Goal: Task Accomplishment & Management: Complete application form

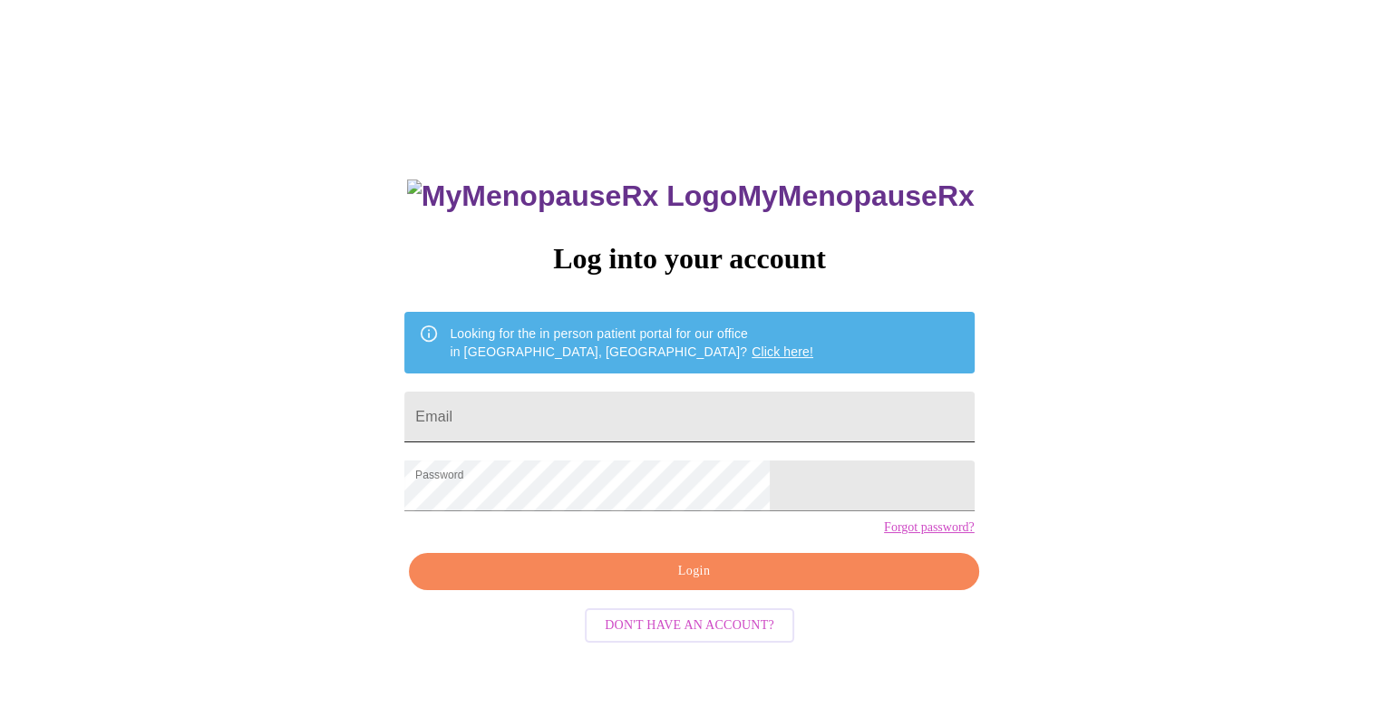
click at [583, 420] on input "Email" at bounding box center [689, 417] width 570 height 51
type input "[EMAIL_ADDRESS][DOMAIN_NAME]"
click at [584, 583] on span "Login" at bounding box center [694, 571] width 528 height 23
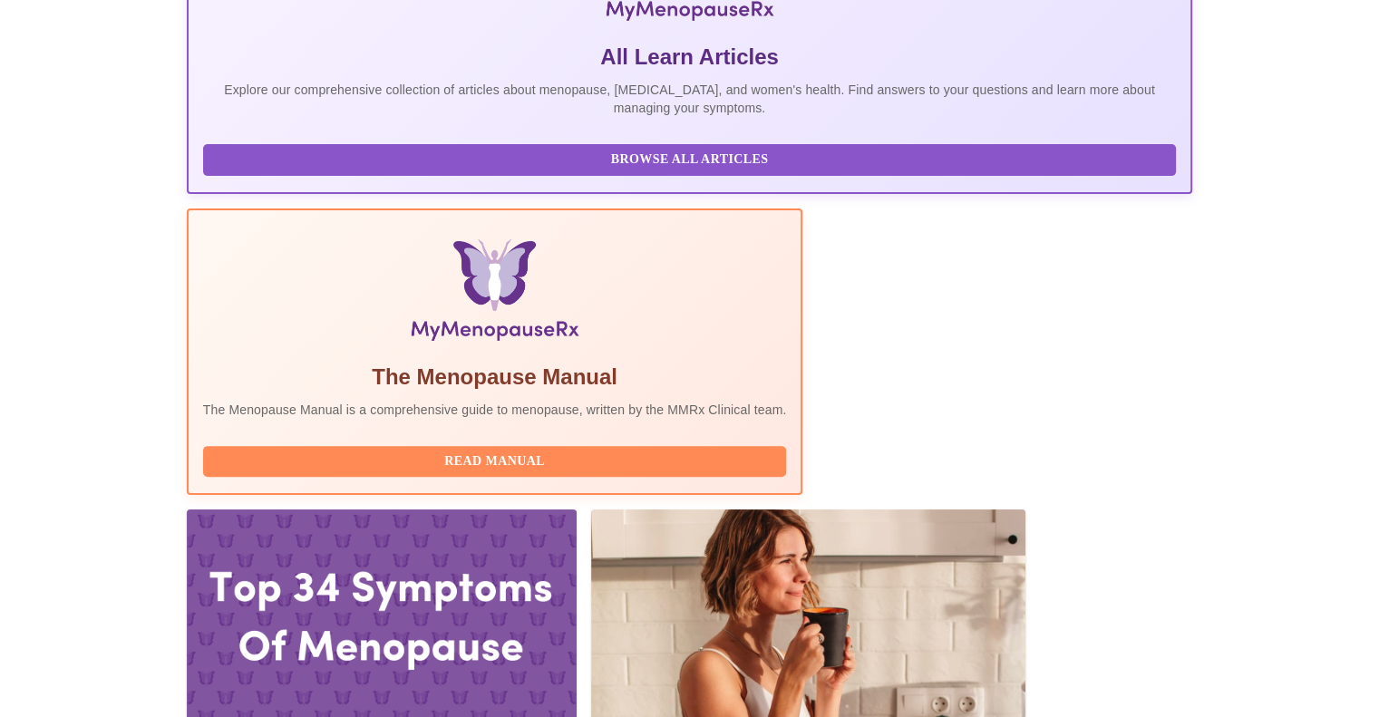
scroll to position [515, 0]
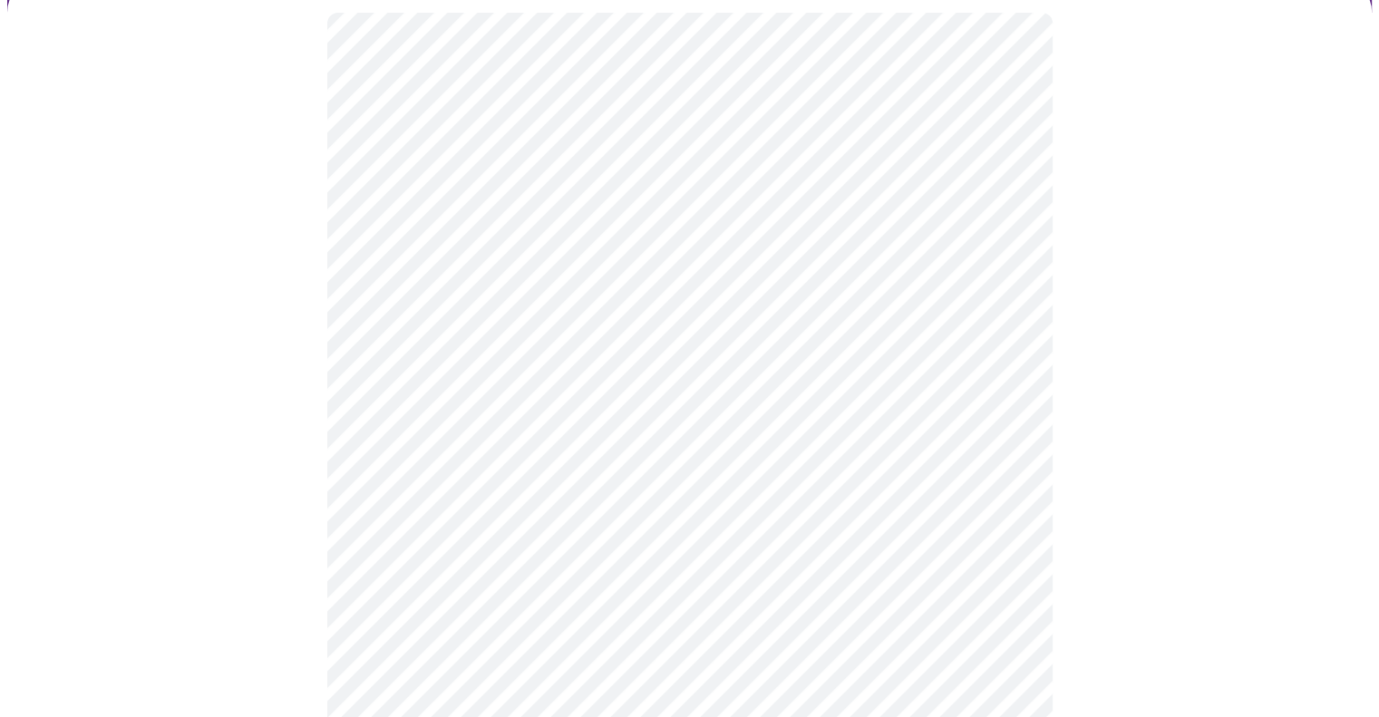
scroll to position [155, 0]
click at [1017, 239] on body "MyMenopauseRx Appointments Messaging Labs Uploads Medications Community Refer a…" at bounding box center [689, 679] width 1365 height 1655
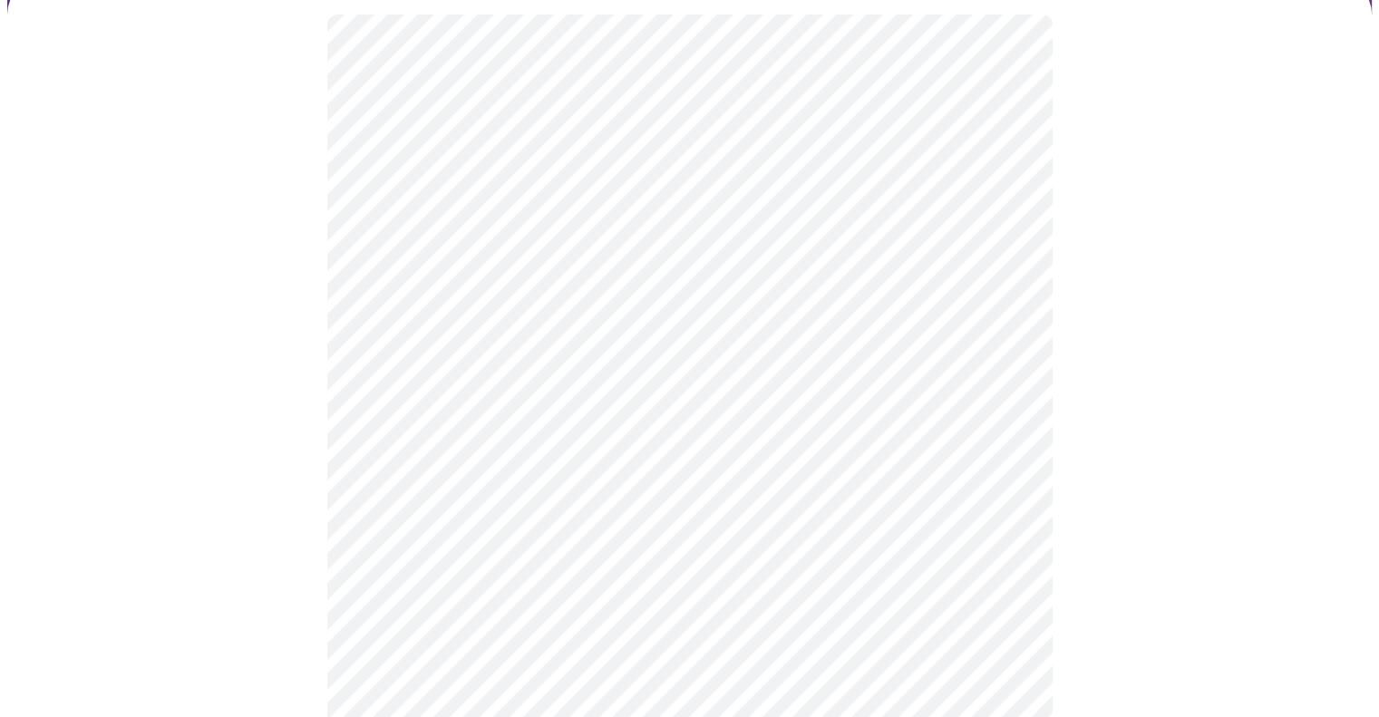
click at [911, 383] on body "MyMenopauseRx Appointments Messaging Labs Uploads Medications Community Refer a…" at bounding box center [689, 674] width 1365 height 1644
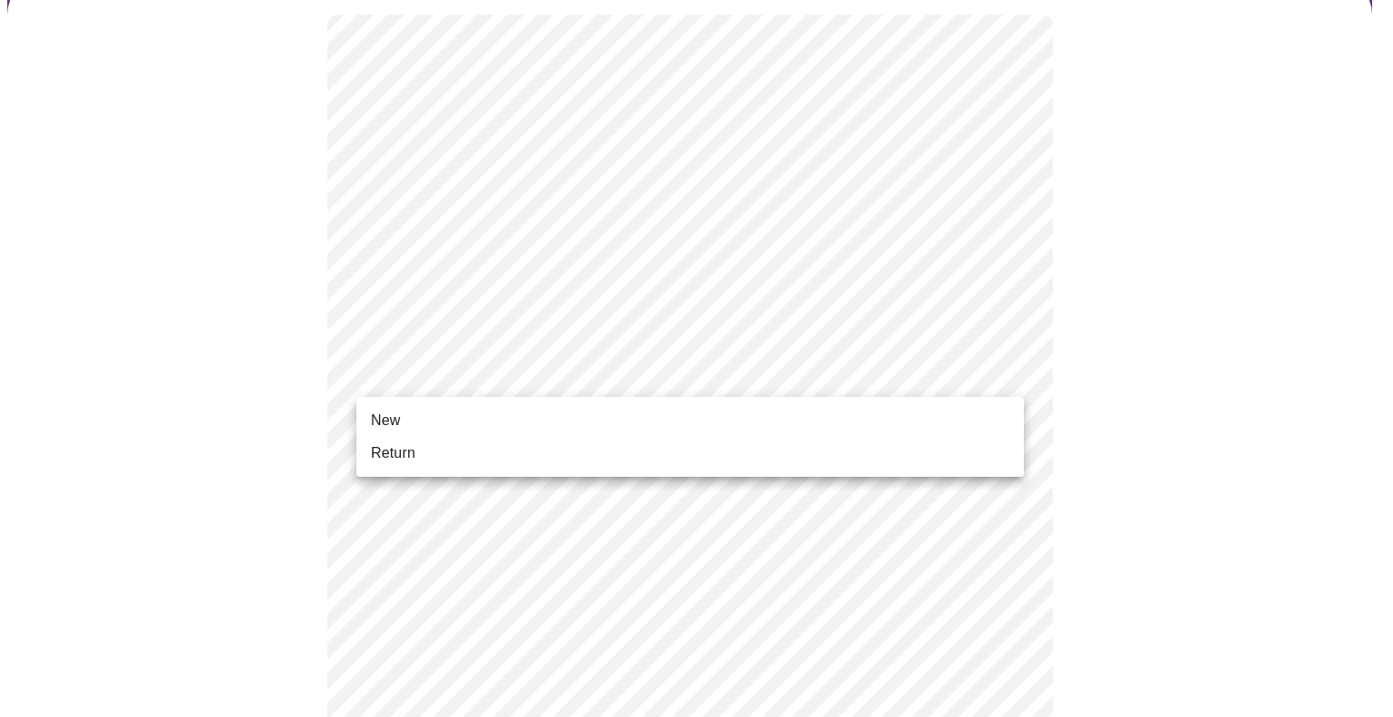
click at [414, 465] on li "Return" at bounding box center [690, 453] width 668 height 33
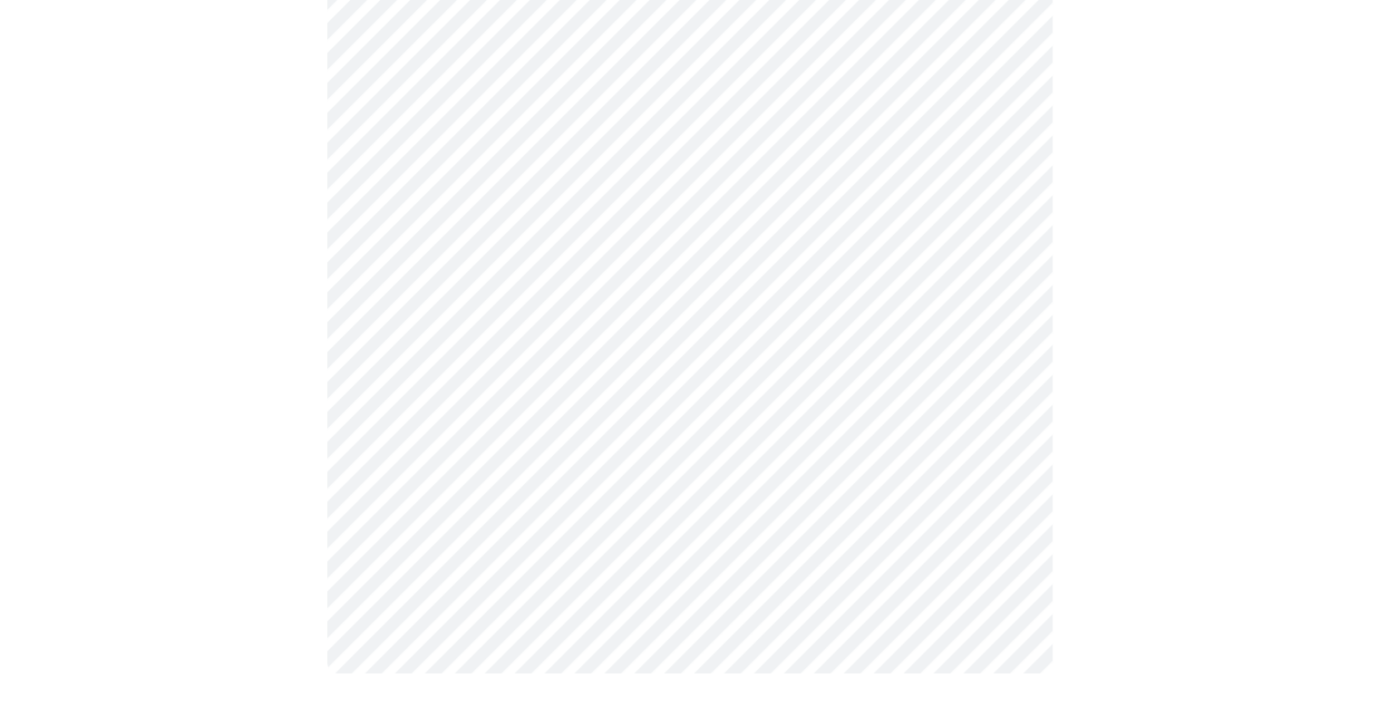
scroll to position [0, 0]
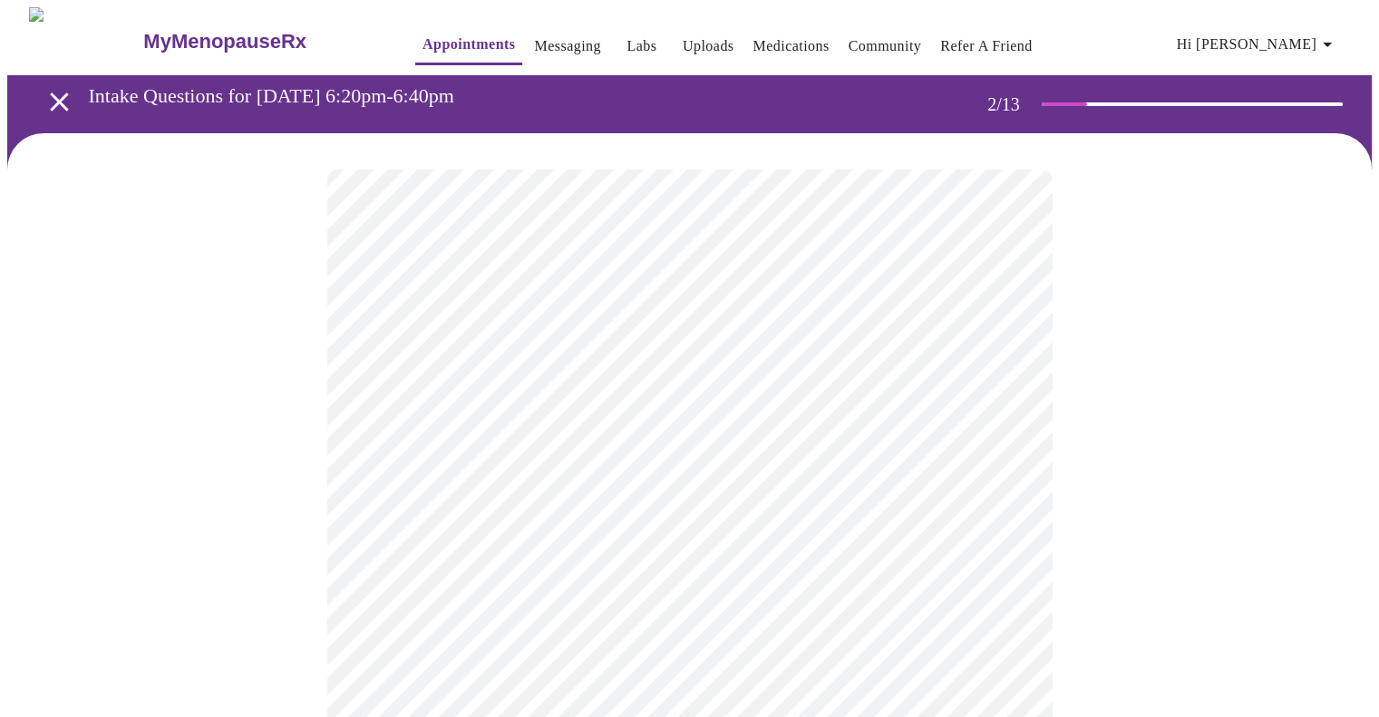
click at [1009, 365] on body "MyMenopauseRx Appointments Messaging Labs Uploads Medications Community Refer a…" at bounding box center [689, 551] width 1365 height 1089
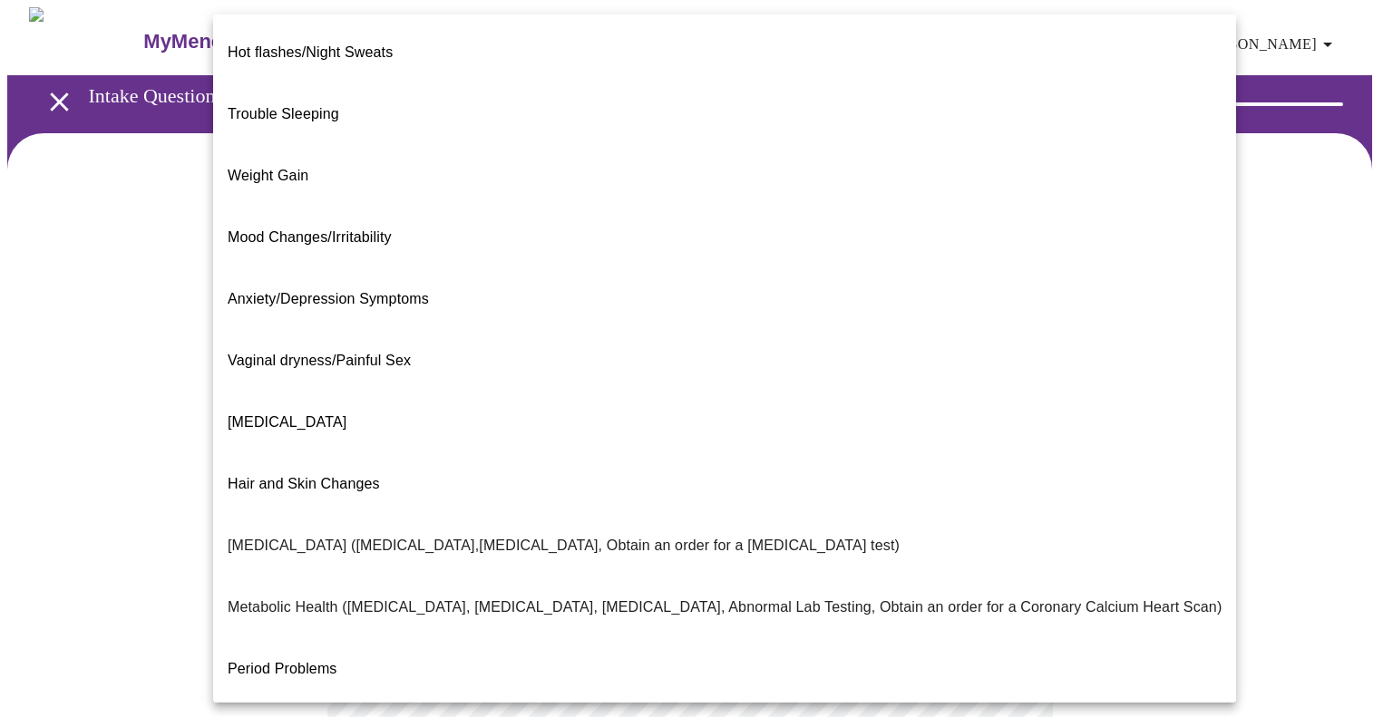
click at [375, 44] on span "Hot flashes/Night Sweats" at bounding box center [310, 51] width 165 height 15
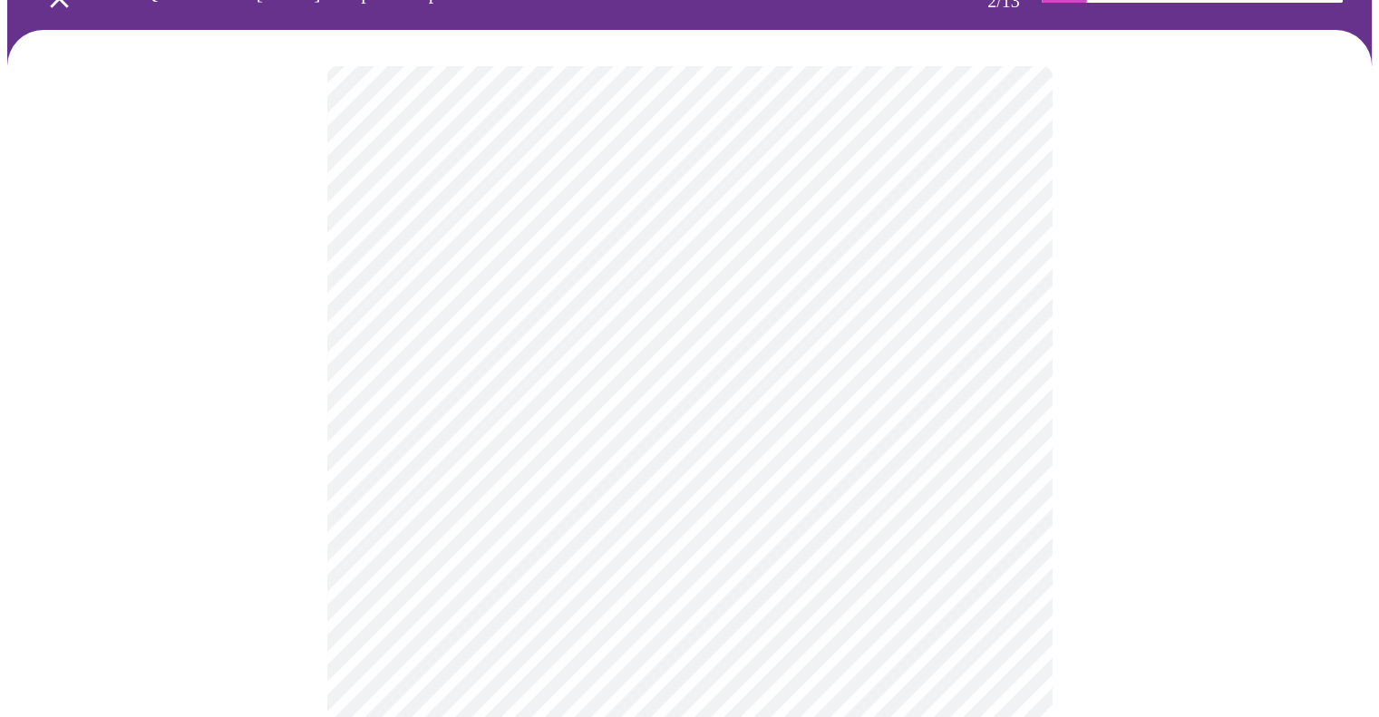
scroll to position [105, 0]
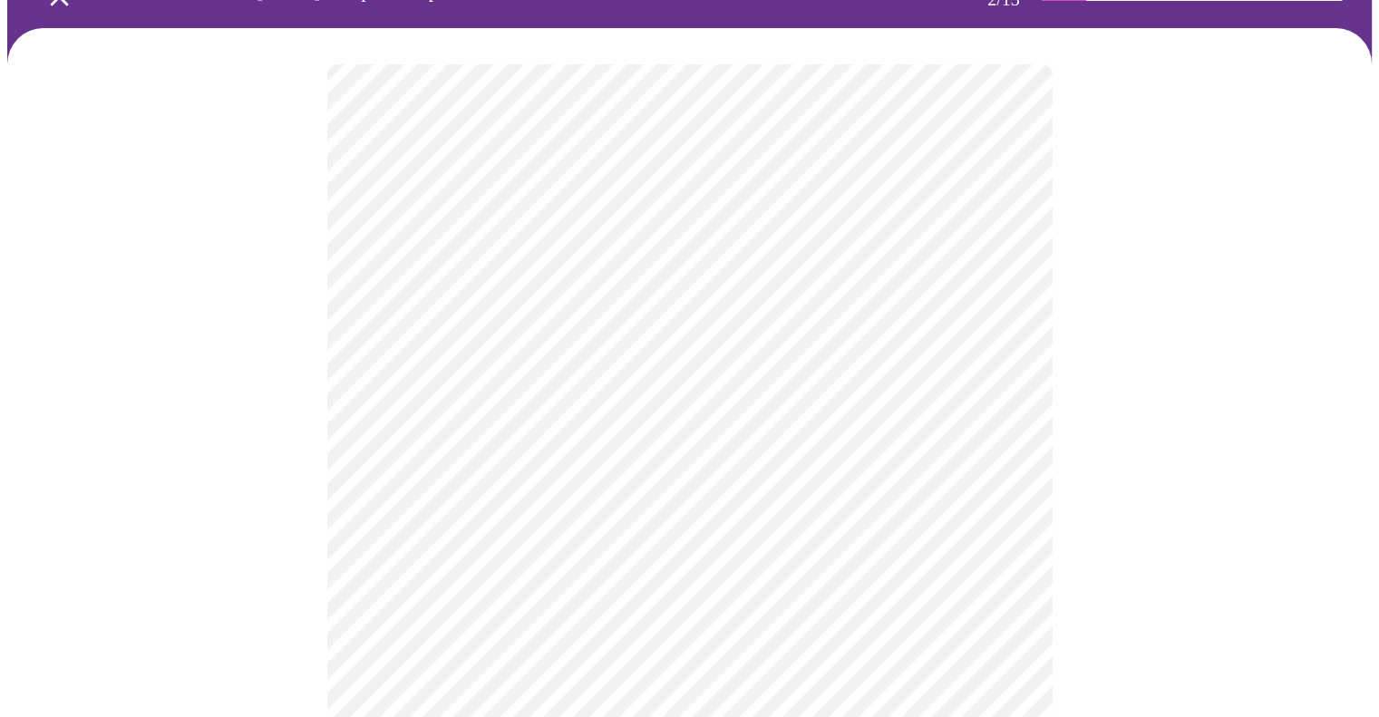
click at [992, 468] on body "MyMenopauseRx Appointments Messaging Labs Uploads Medications Community Refer a…" at bounding box center [689, 441] width 1365 height 1078
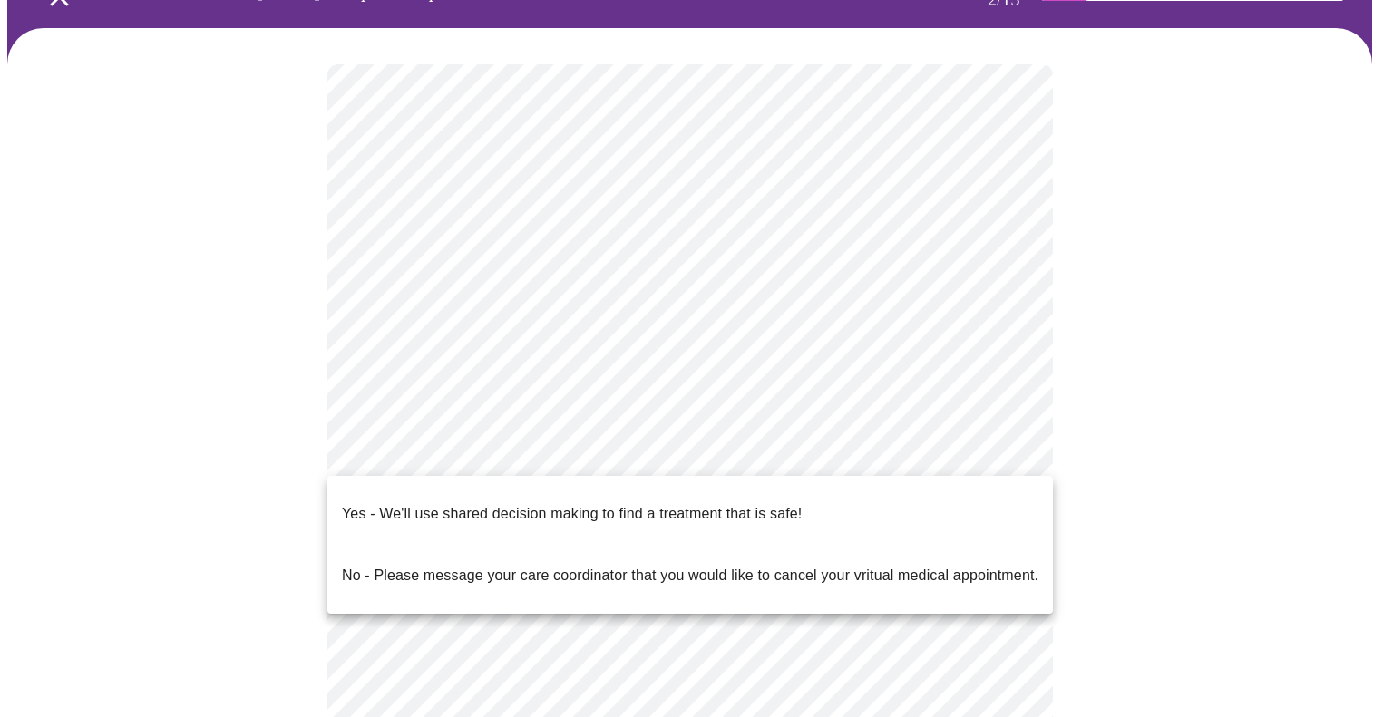
click at [769, 503] on p "Yes - We'll use shared decision making to find a treatment that is safe!" at bounding box center [572, 514] width 460 height 22
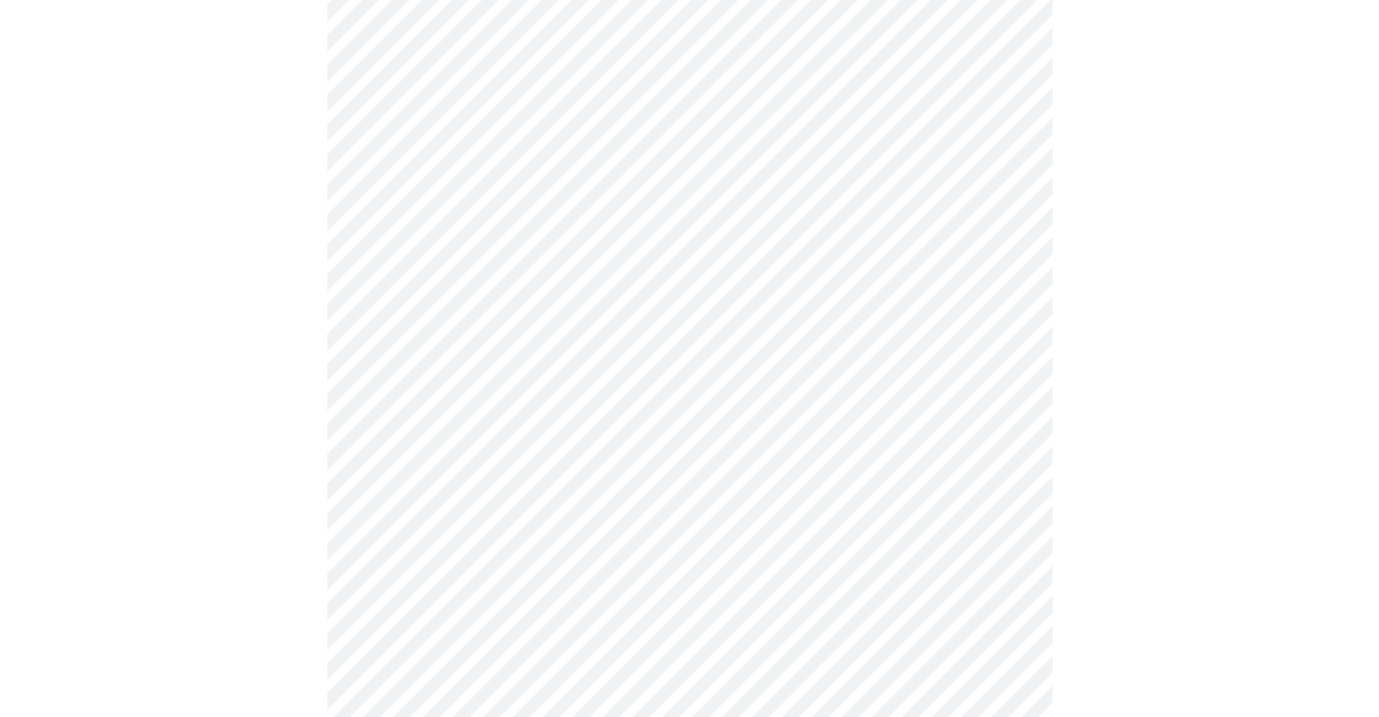
scroll to position [229, 0]
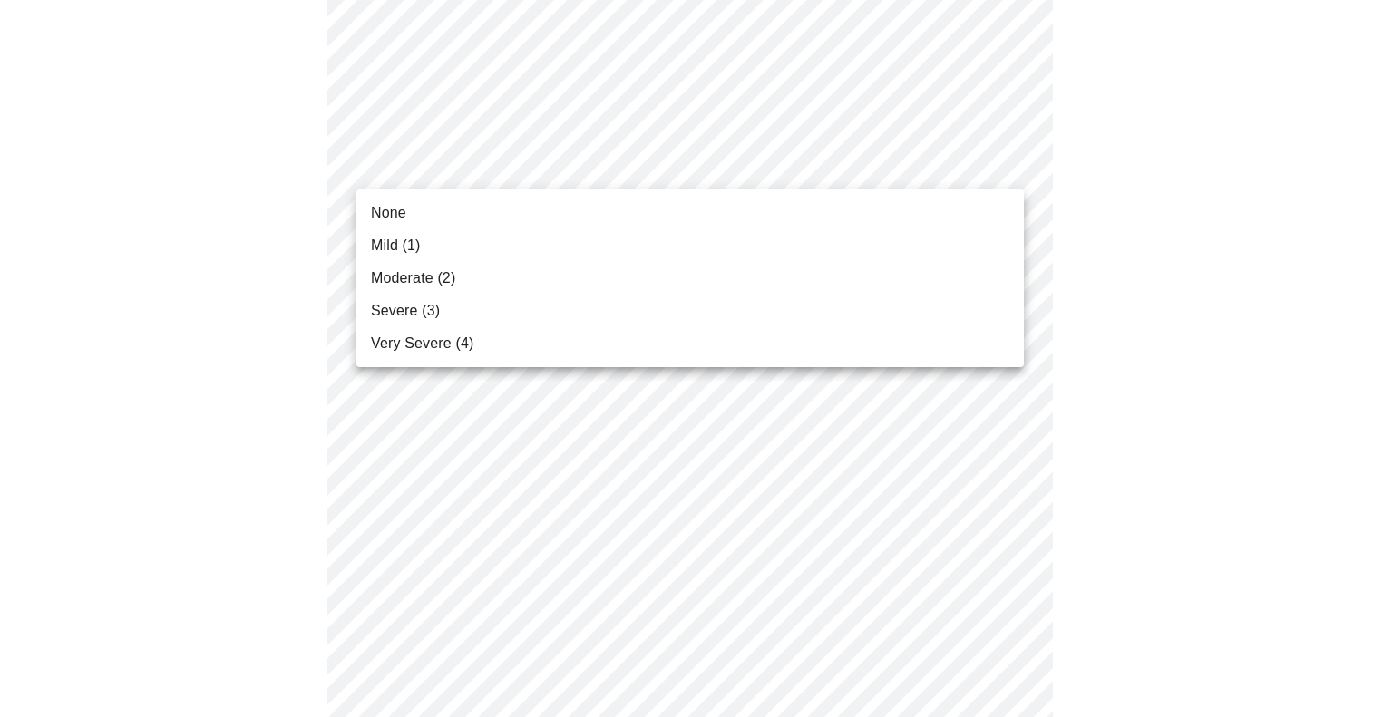
click at [399, 282] on span "Moderate (2)" at bounding box center [413, 279] width 84 height 22
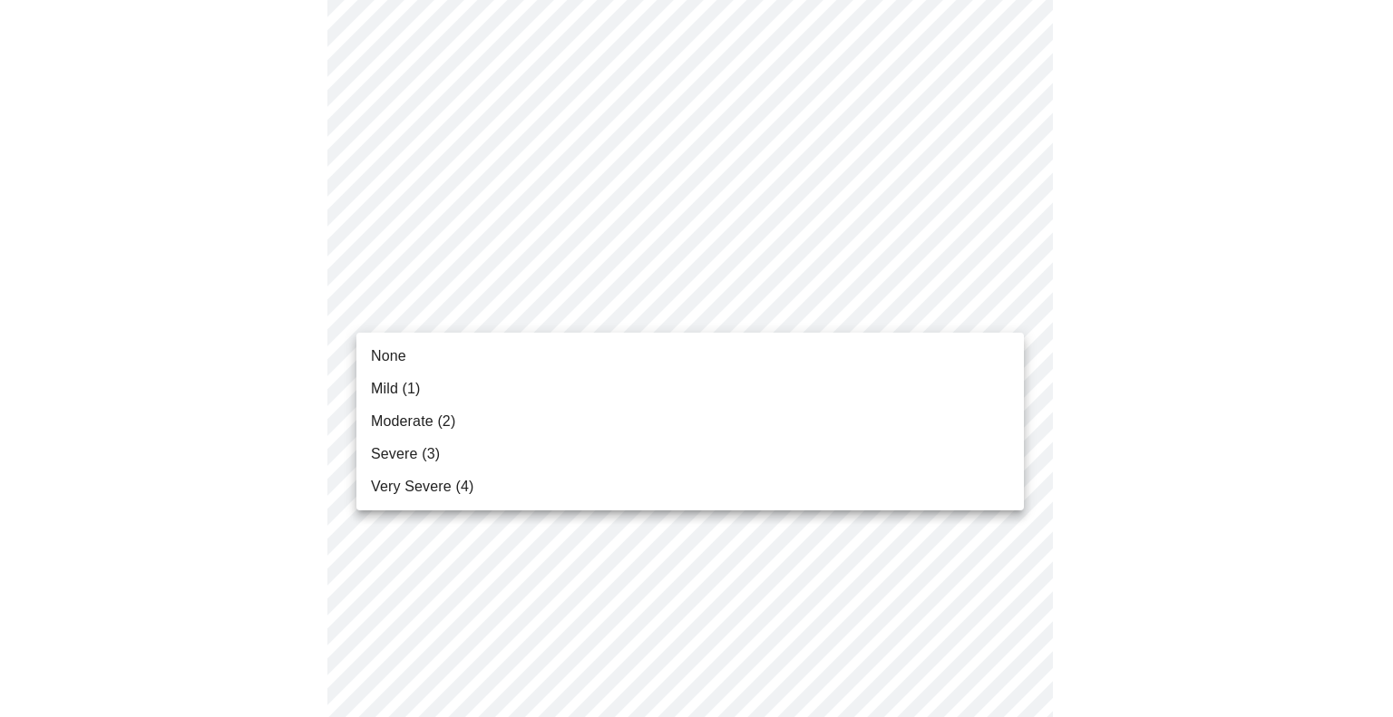
click at [391, 351] on span "None" at bounding box center [388, 357] width 35 height 22
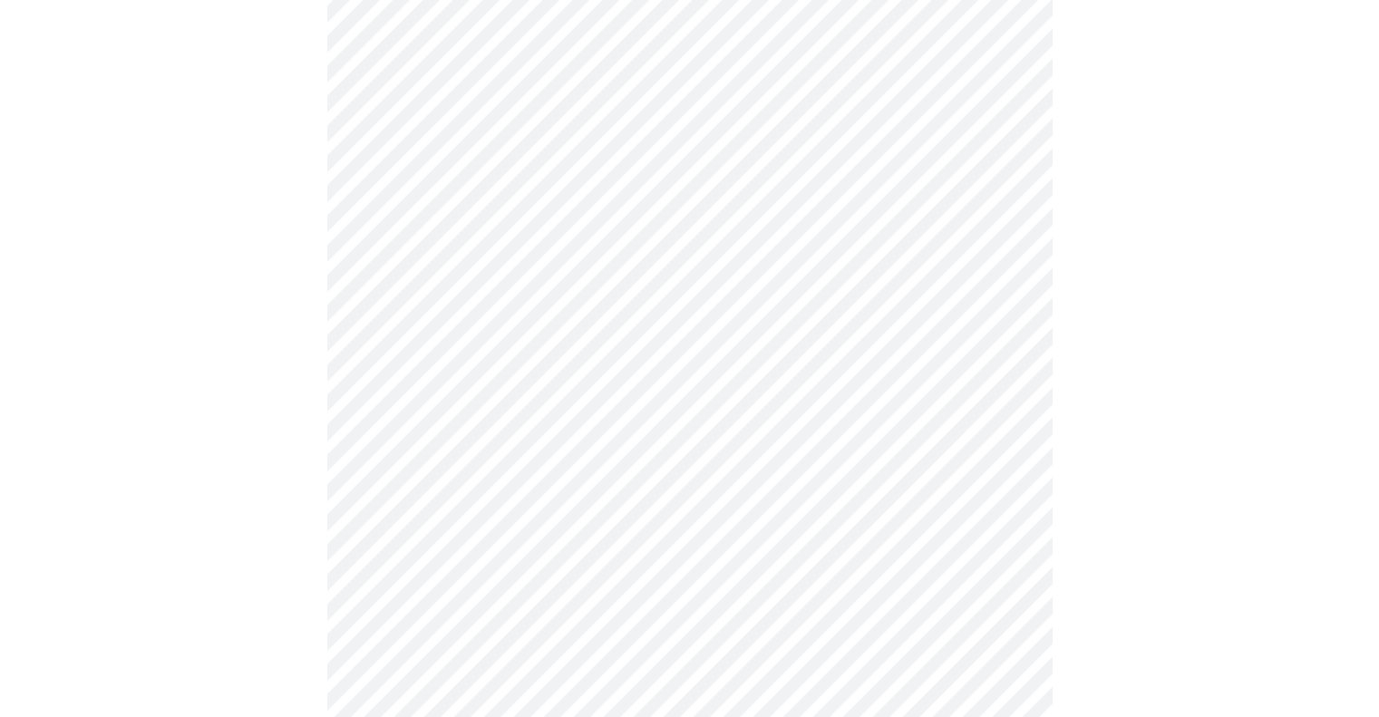
scroll to position [389, 0]
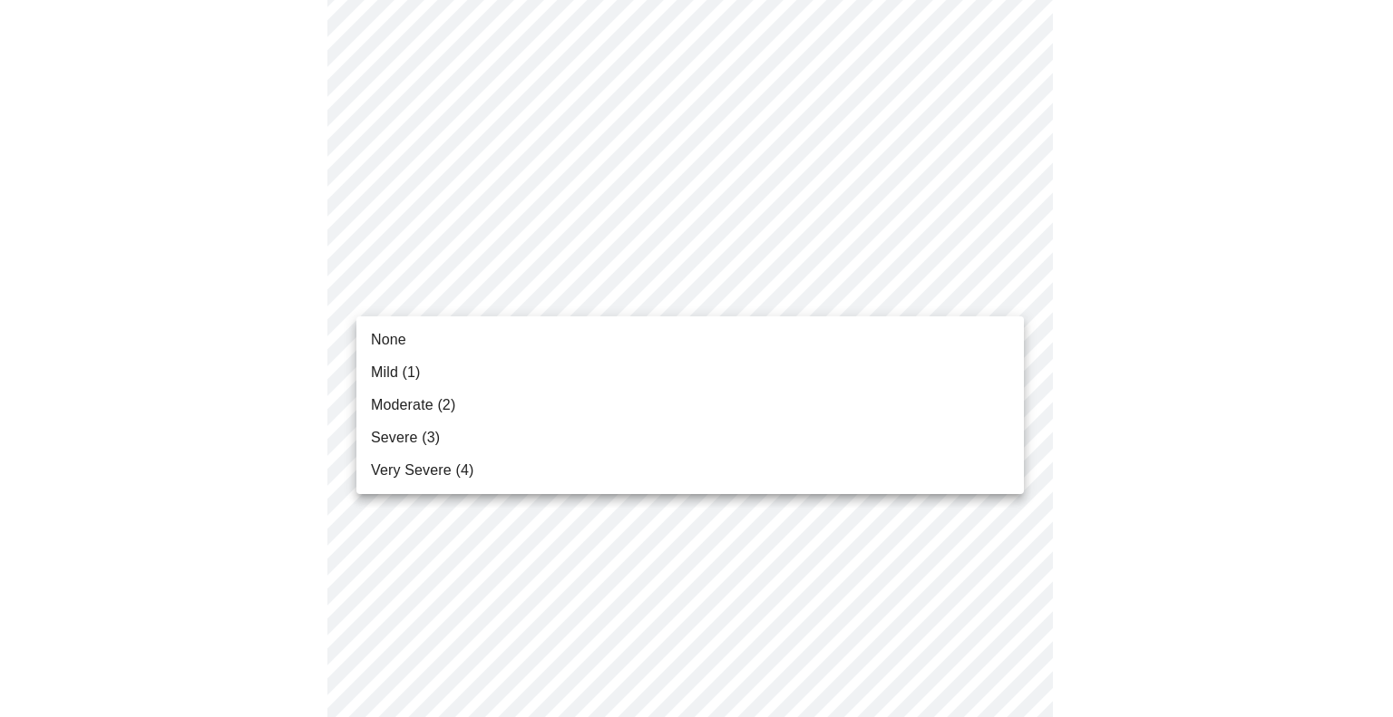
click at [385, 370] on span "Mild (1)" at bounding box center [396, 373] width 50 height 22
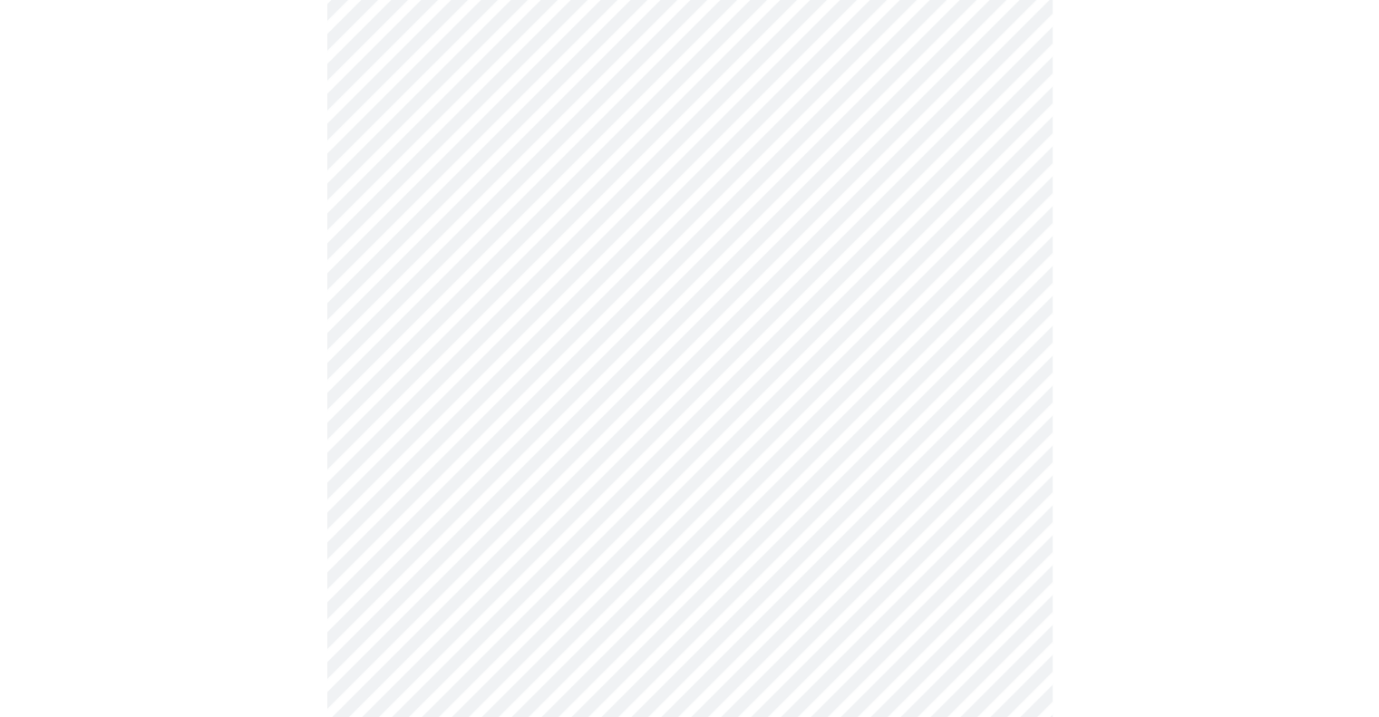
scroll to position [501, 0]
click at [871, 312] on body "MyMenopauseRx Appointments Messaging Labs Uploads Medications Community Refer a…" at bounding box center [689, 674] width 1365 height 2335
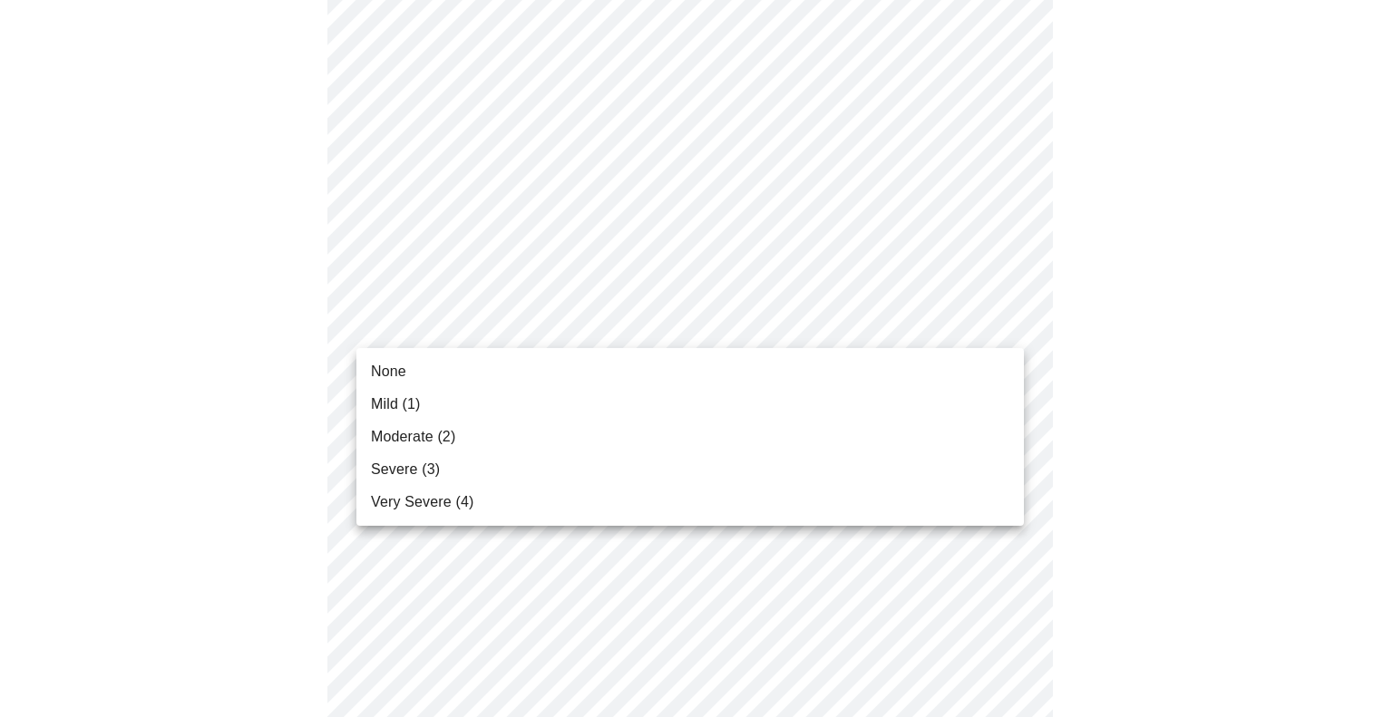
click at [387, 413] on span "Mild (1)" at bounding box center [396, 405] width 50 height 22
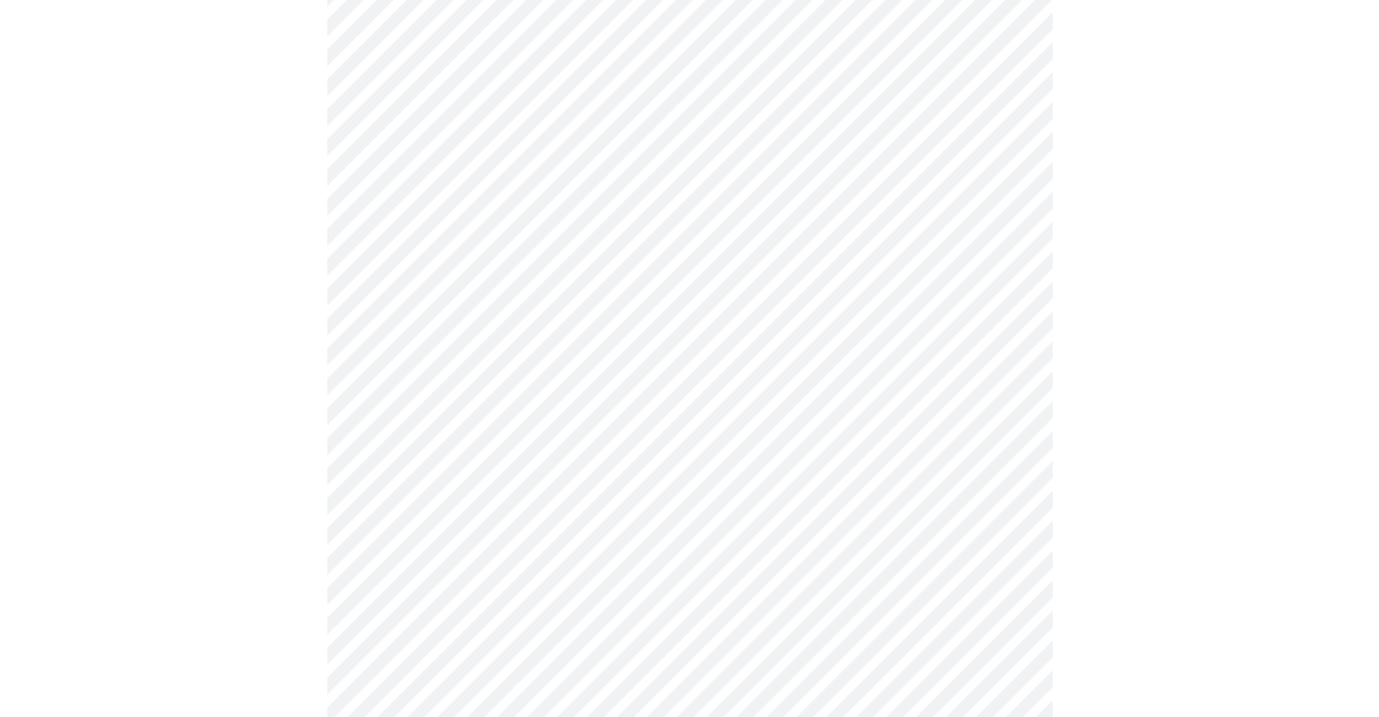
scroll to position [603, 0]
click at [877, 338] on body "MyMenopauseRx Appointments Messaging Labs Uploads Medications Community Refer a…" at bounding box center [689, 559] width 1365 height 2310
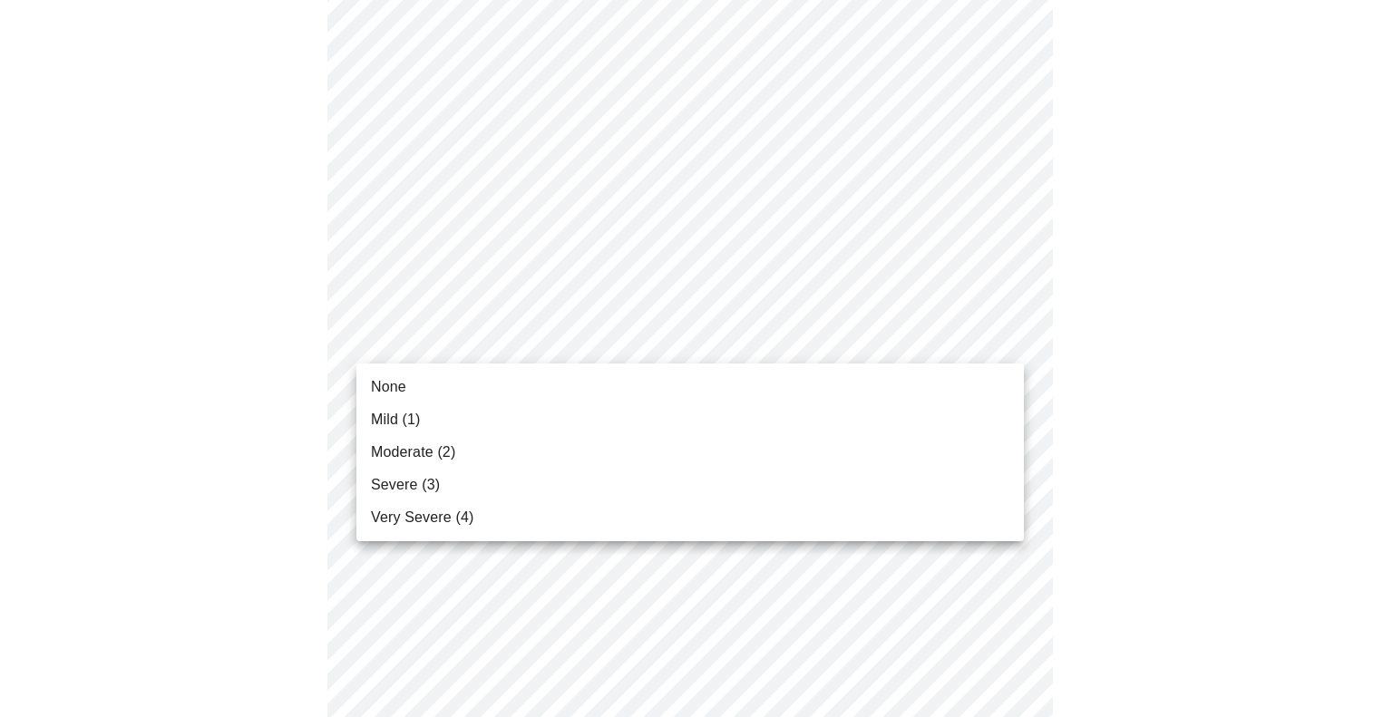
click at [414, 451] on span "Moderate (2)" at bounding box center [413, 453] width 84 height 22
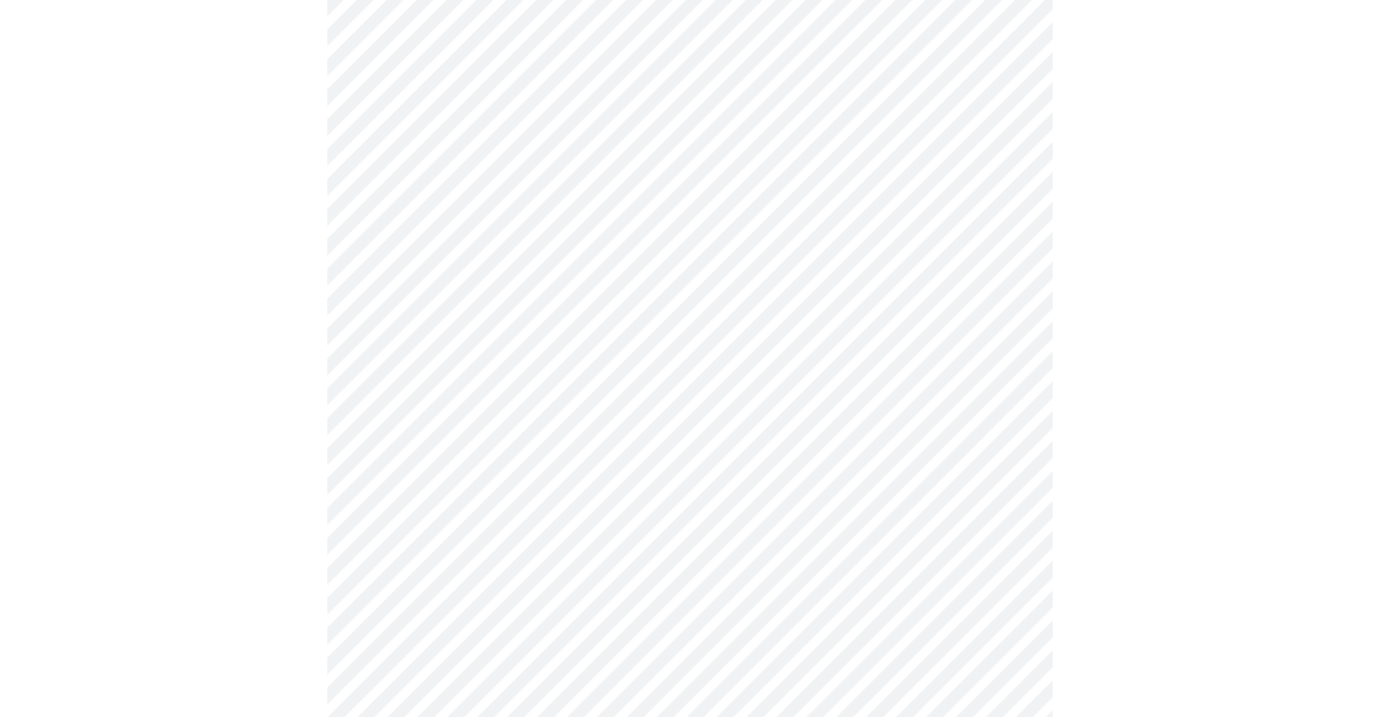
scroll to position [715, 0]
click at [891, 343] on body "MyMenopauseRx Appointments Messaging Labs Uploads Medications Community Refer a…" at bounding box center [689, 435] width 1365 height 2285
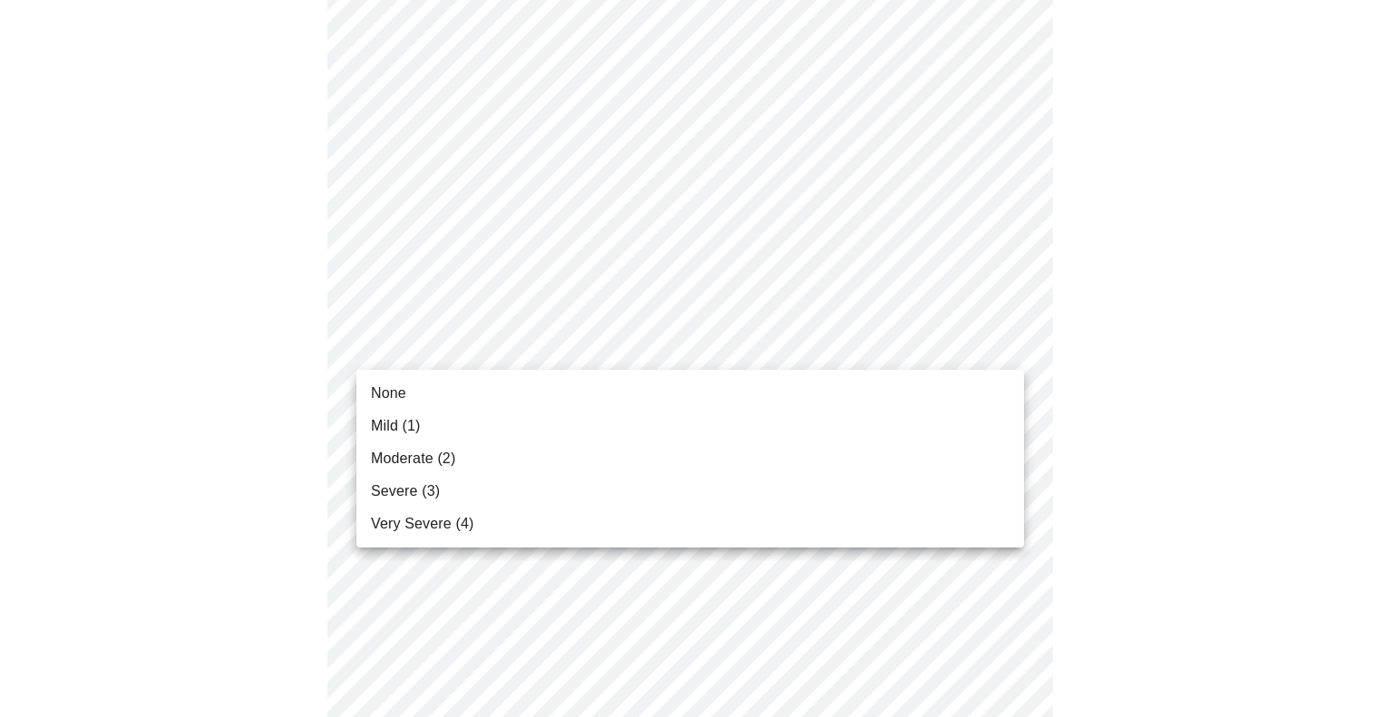
click at [386, 432] on span "Mild (1)" at bounding box center [396, 426] width 50 height 22
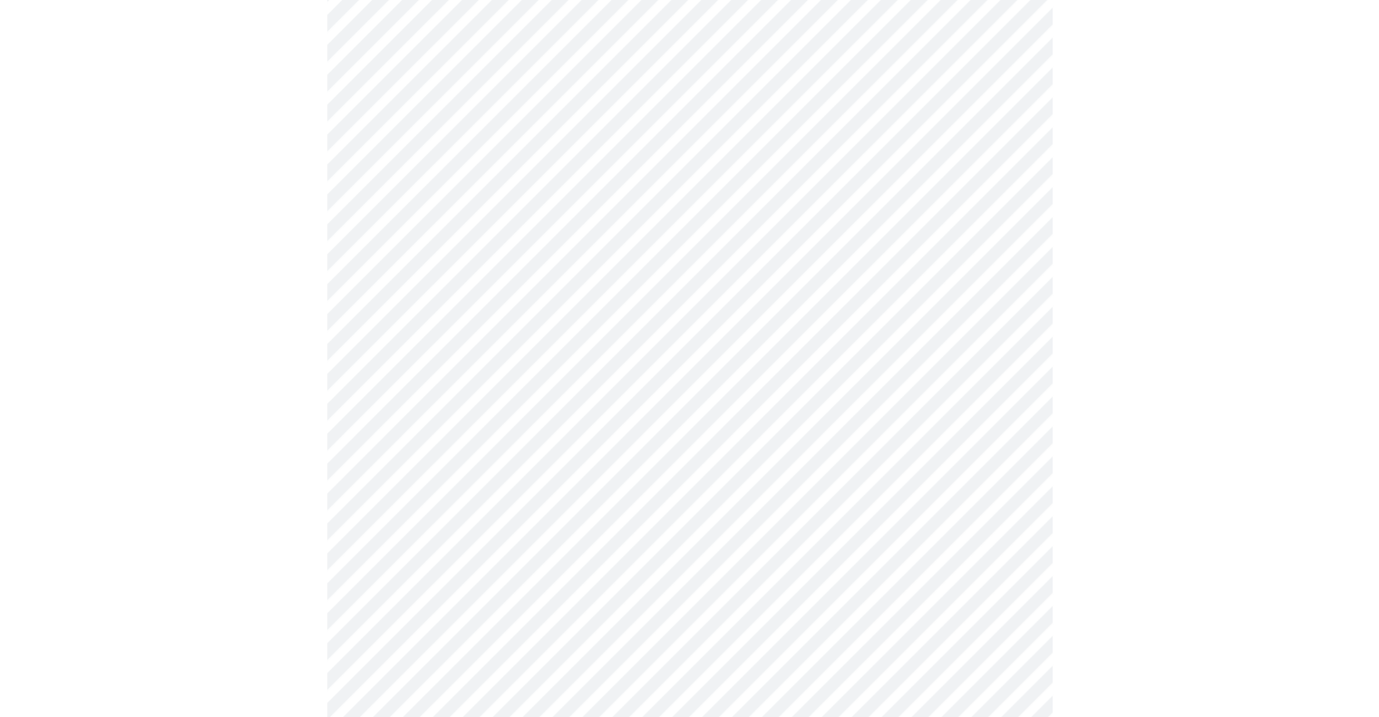
scroll to position [845, 0]
click at [878, 359] on body "MyMenopauseRx Appointments Messaging Labs Uploads Medications Community Refer a…" at bounding box center [689, 291] width 1365 height 2259
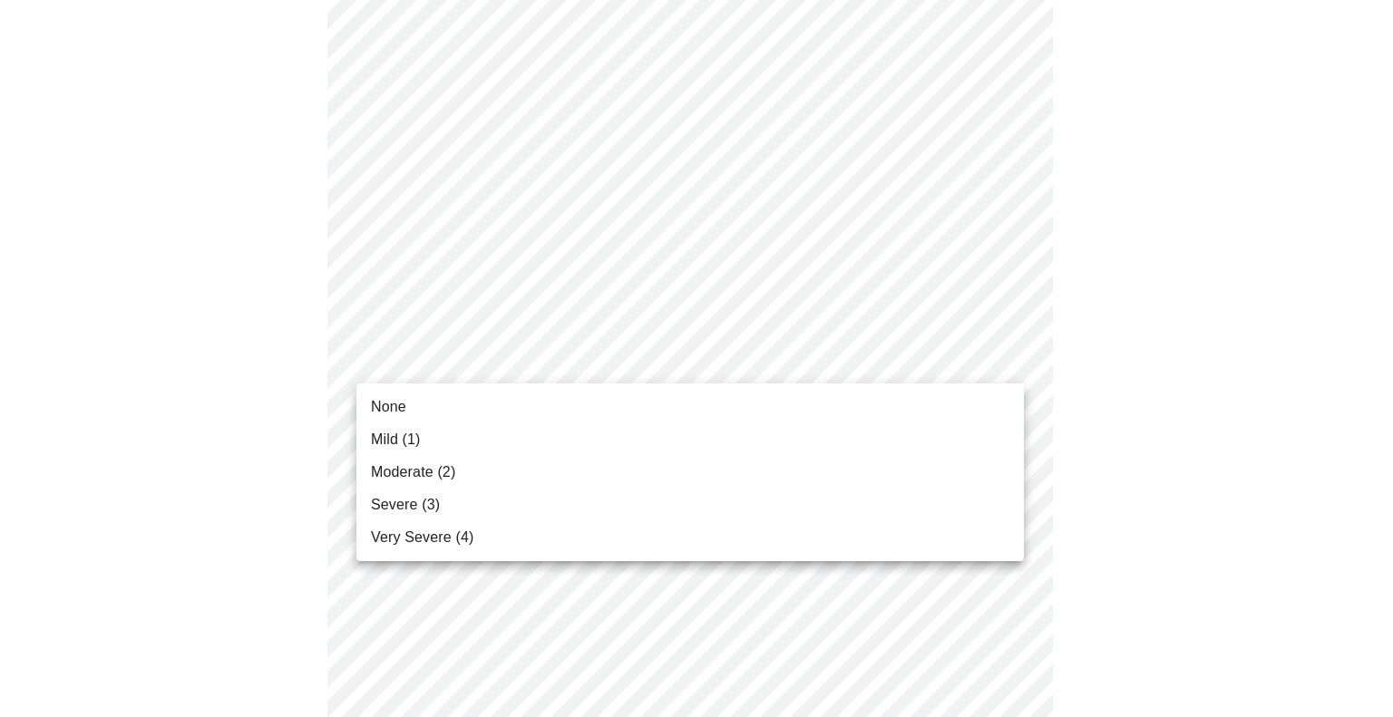
click at [394, 473] on span "Moderate (2)" at bounding box center [413, 473] width 84 height 22
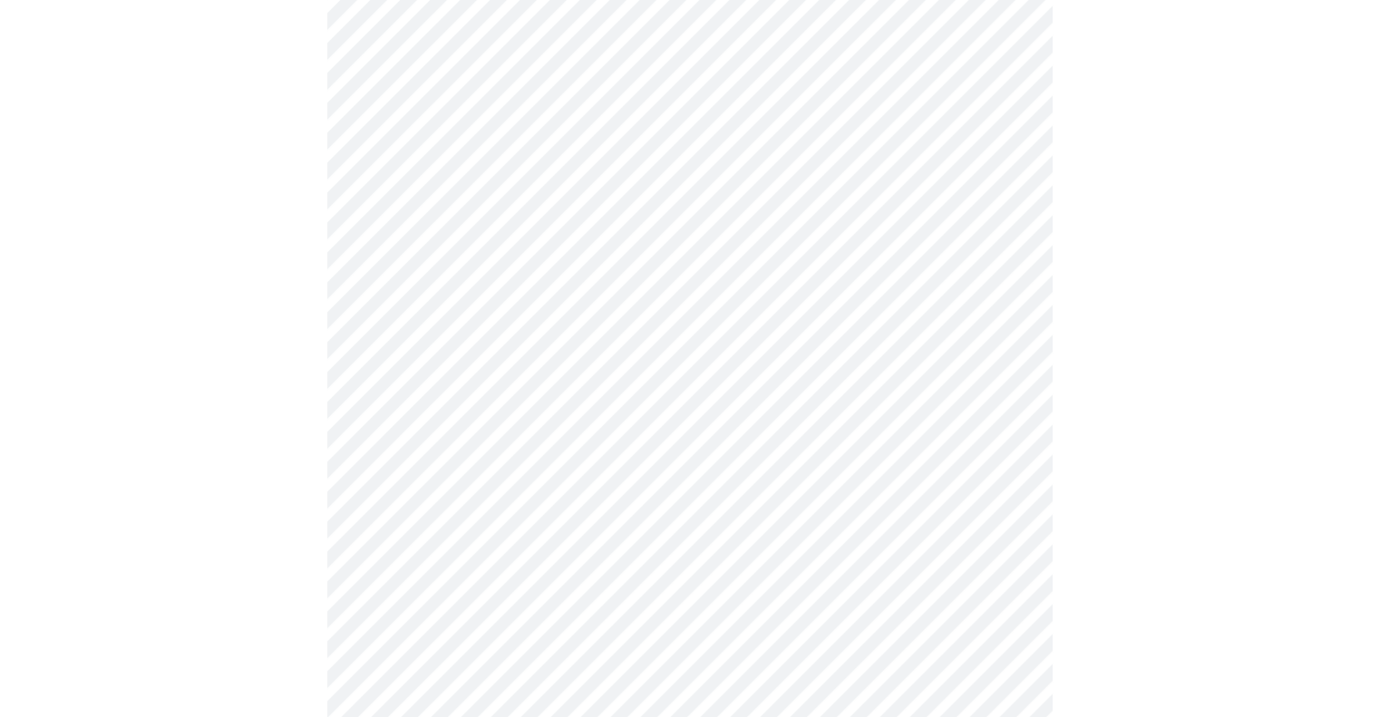
scroll to position [937, 0]
click at [810, 417] on body "MyMenopauseRx Appointments Messaging Labs Uploads Medications Community Refer a…" at bounding box center [689, 187] width 1365 height 2234
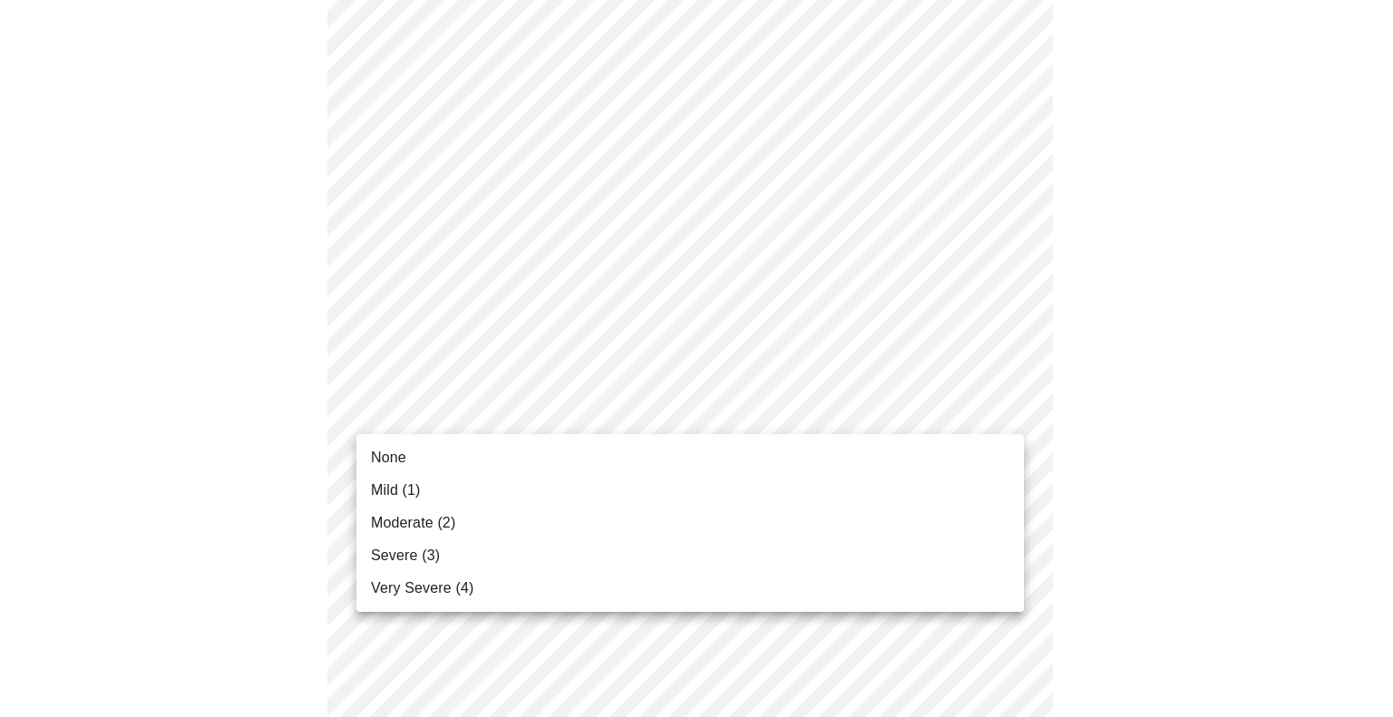
click at [389, 452] on span "None" at bounding box center [388, 458] width 35 height 22
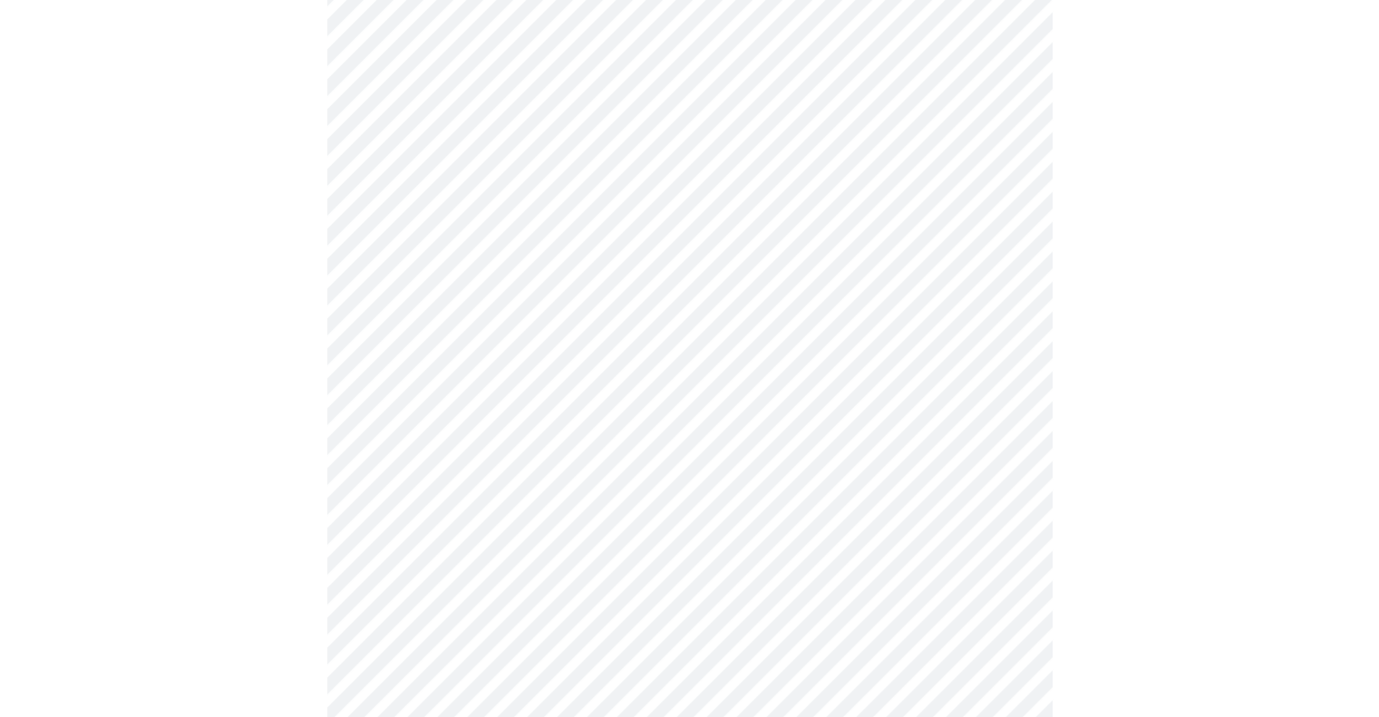
scroll to position [1056, 0]
click at [851, 434] on body "MyMenopauseRx Appointments Messaging Labs Uploads Medications Community Refer a…" at bounding box center [689, 56] width 1365 height 2208
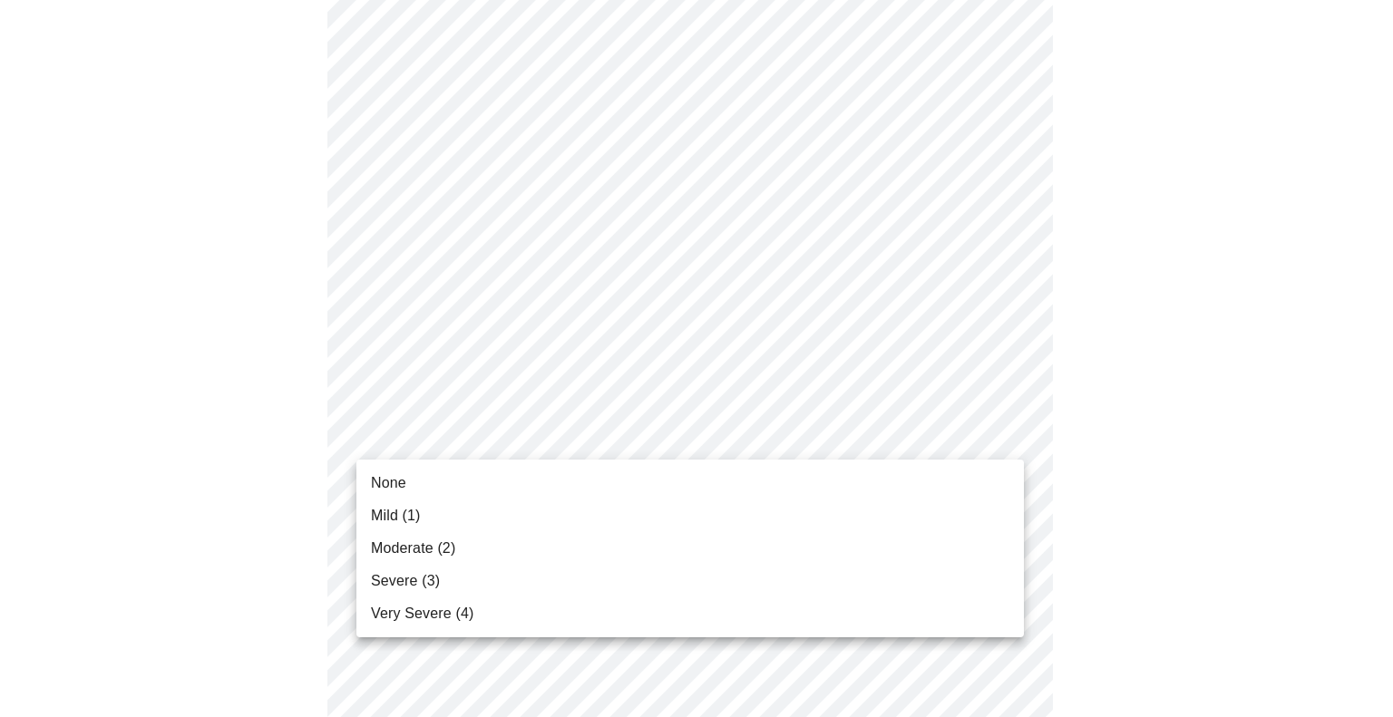
click at [382, 516] on span "Mild (1)" at bounding box center [396, 516] width 50 height 22
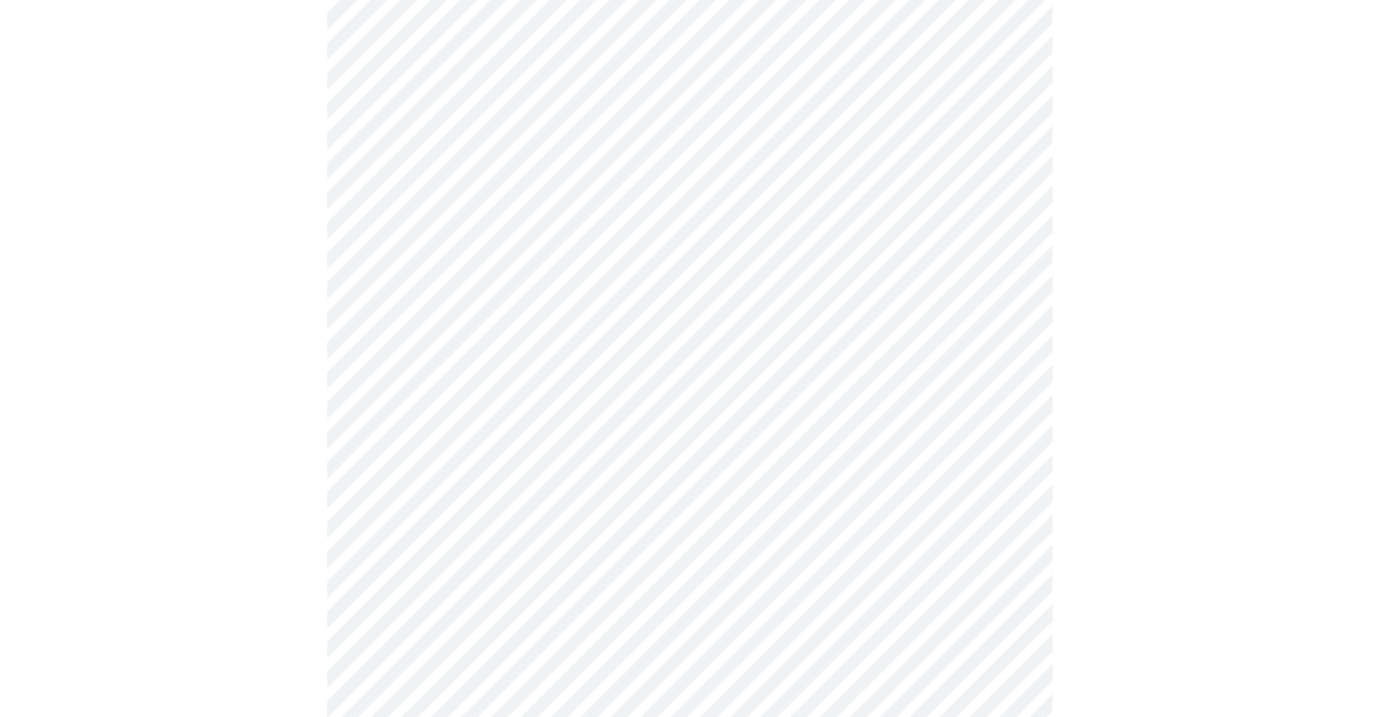
scroll to position [1197, 0]
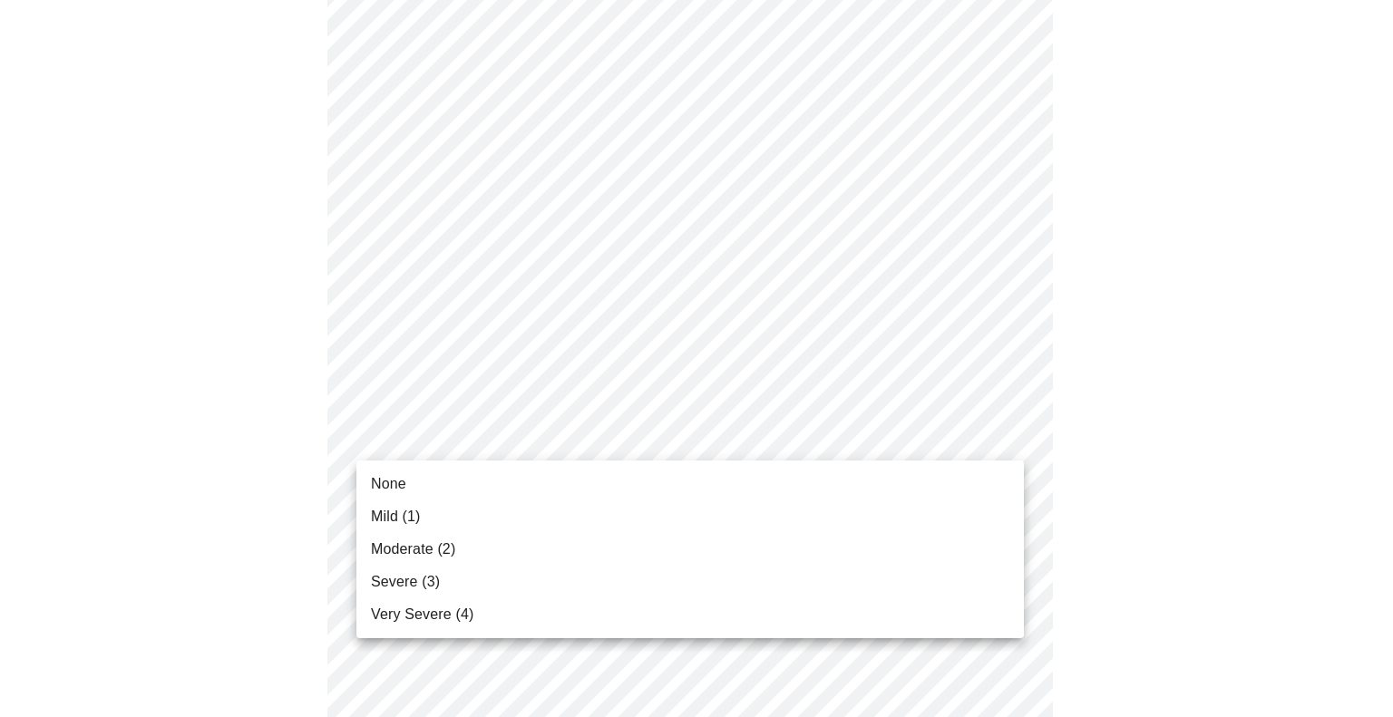
click at [393, 488] on span "None" at bounding box center [388, 484] width 35 height 22
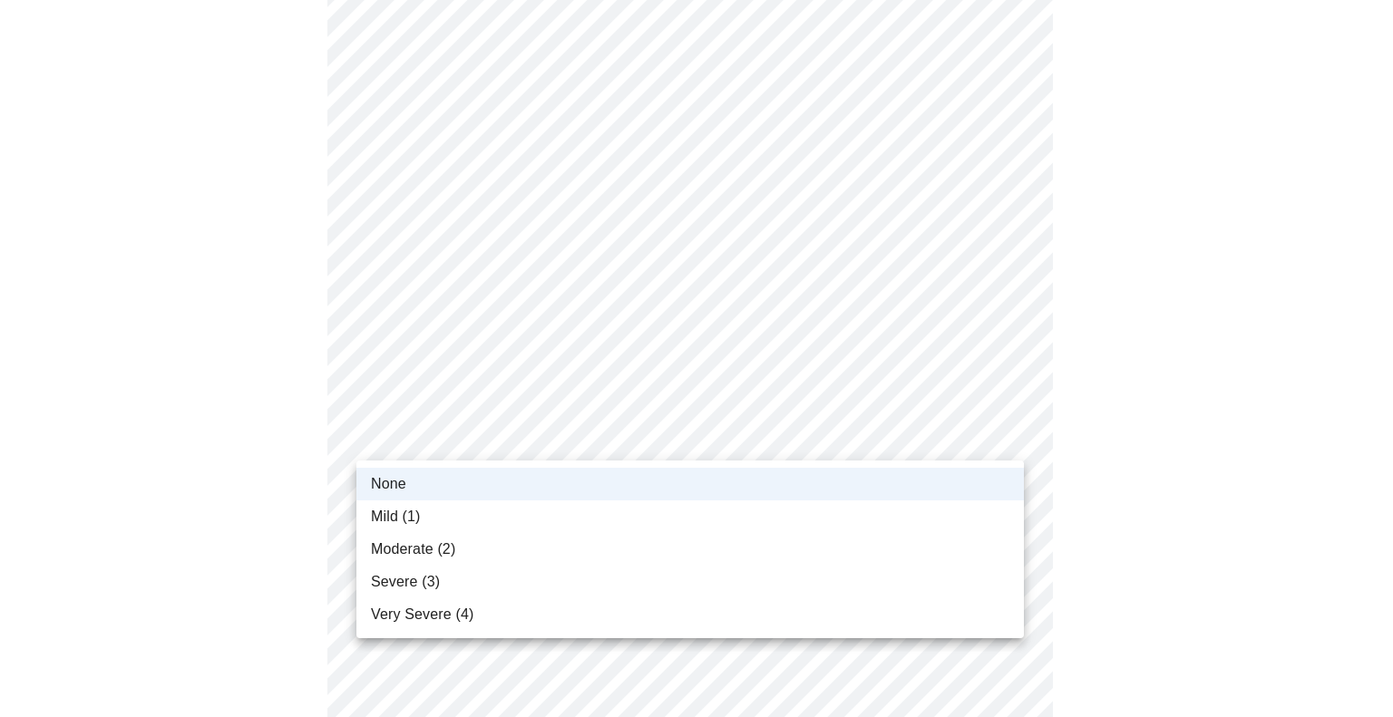
click at [388, 522] on span "Mild (1)" at bounding box center [396, 517] width 50 height 22
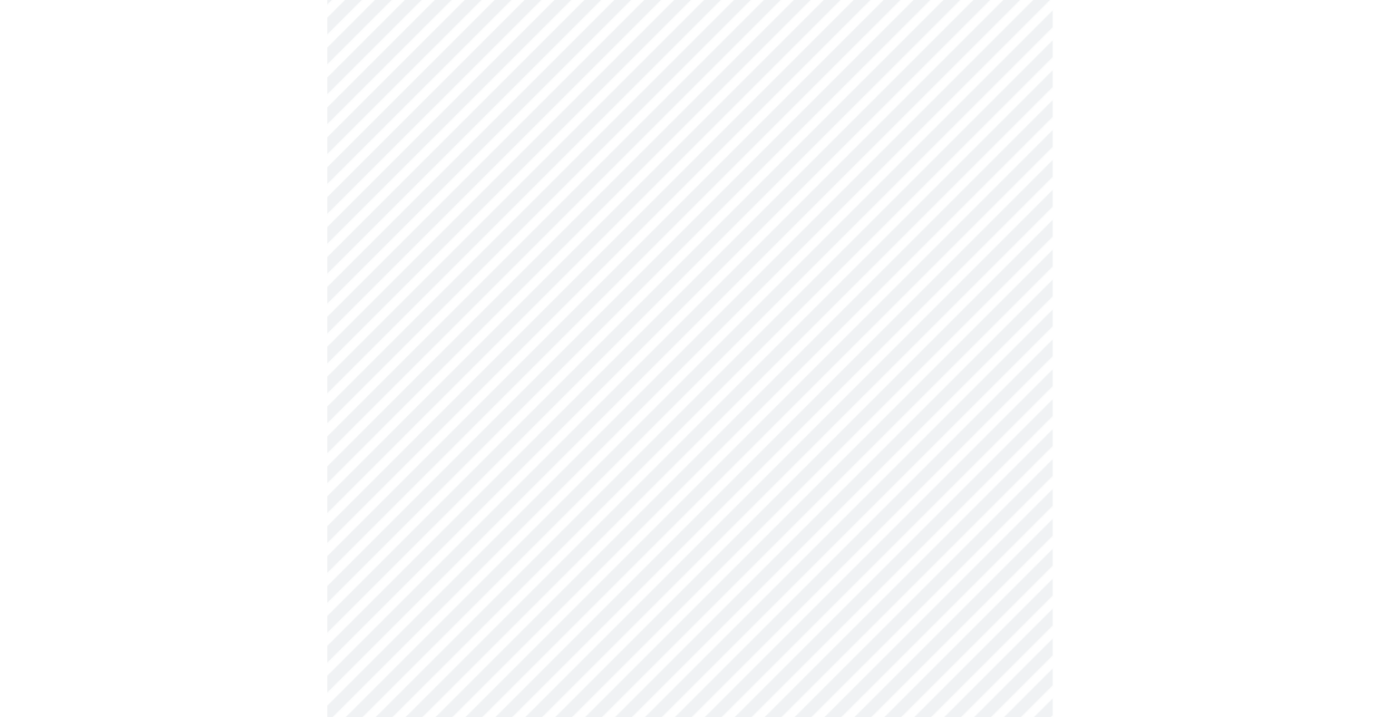
scroll to position [1330, 0]
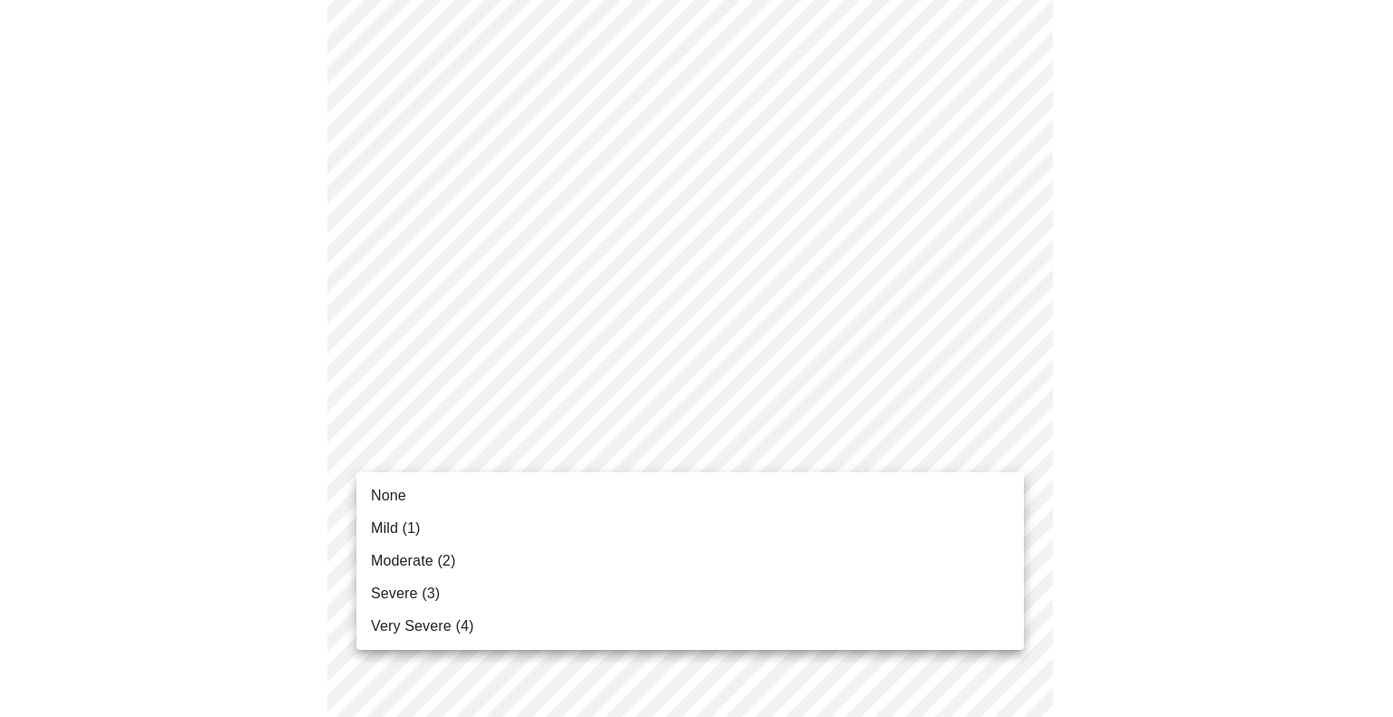
click at [392, 526] on span "Mild (1)" at bounding box center [396, 529] width 50 height 22
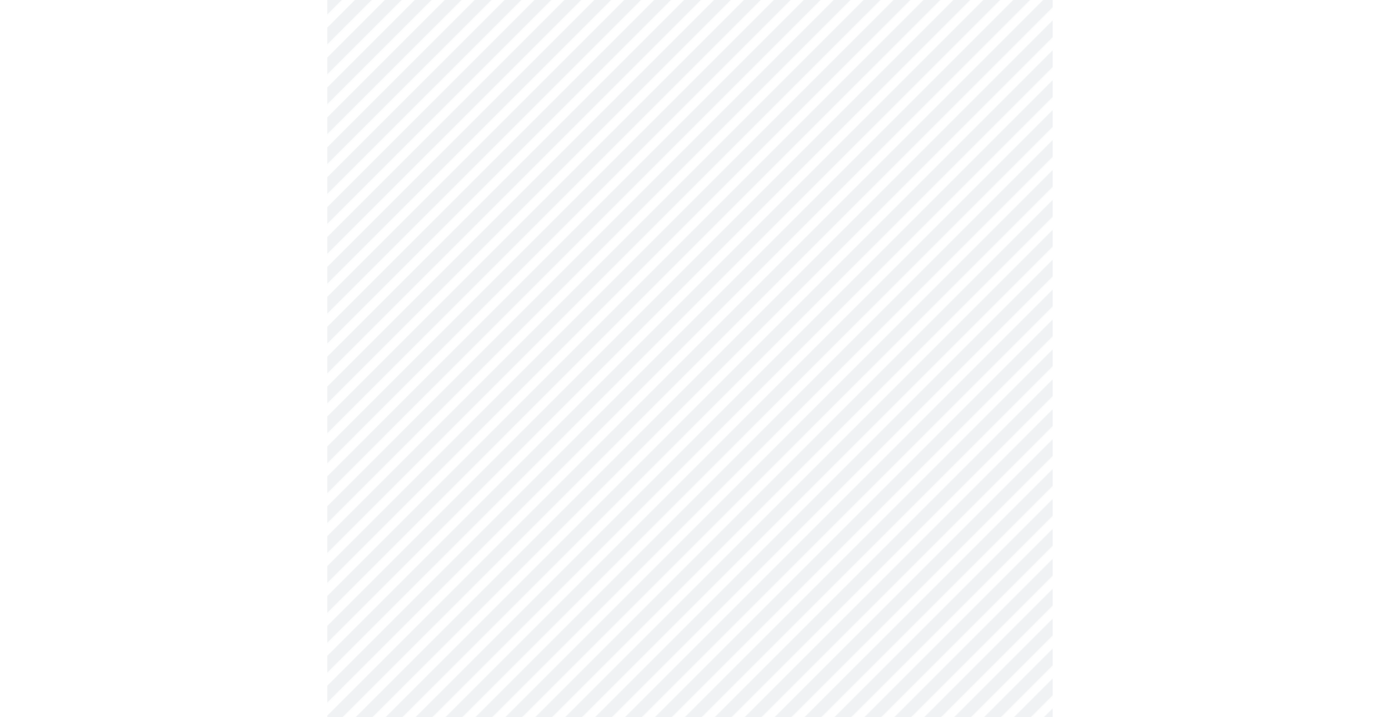
scroll to position [922, 0]
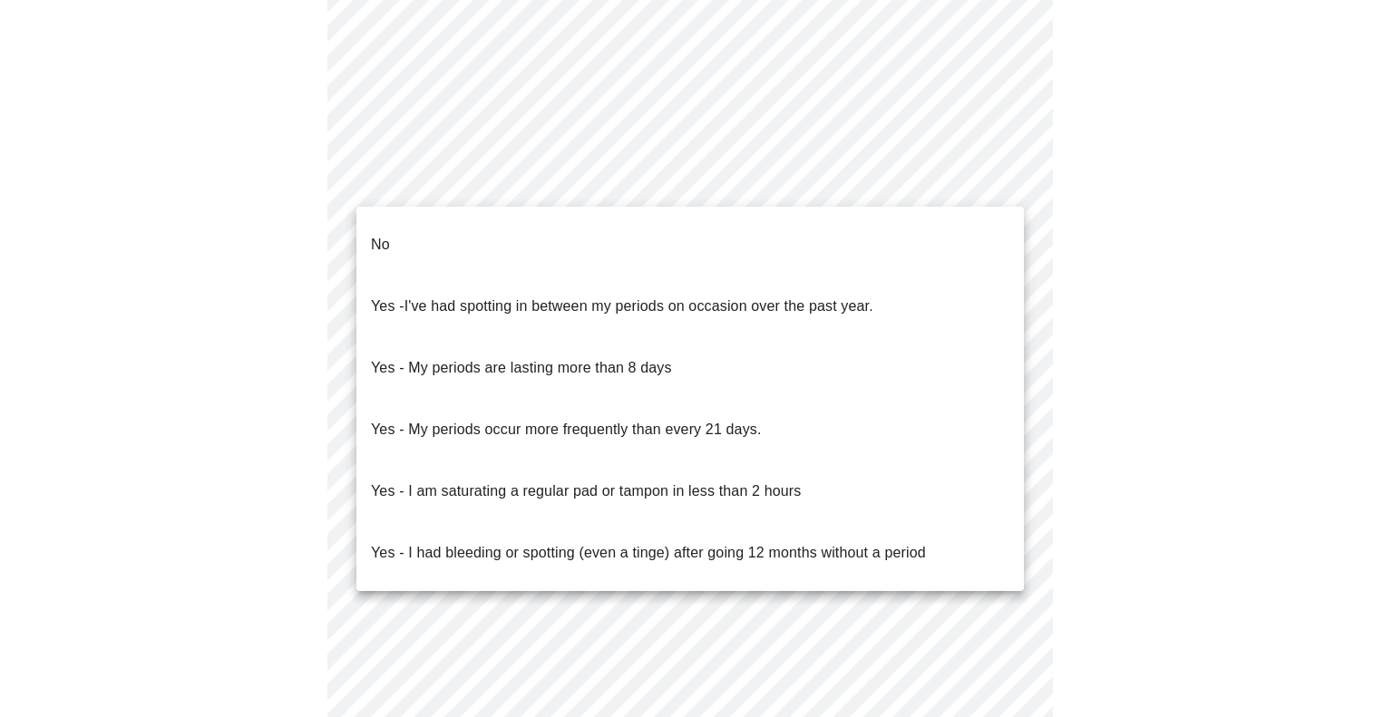
click at [375, 234] on p "No" at bounding box center [380, 245] width 19 height 22
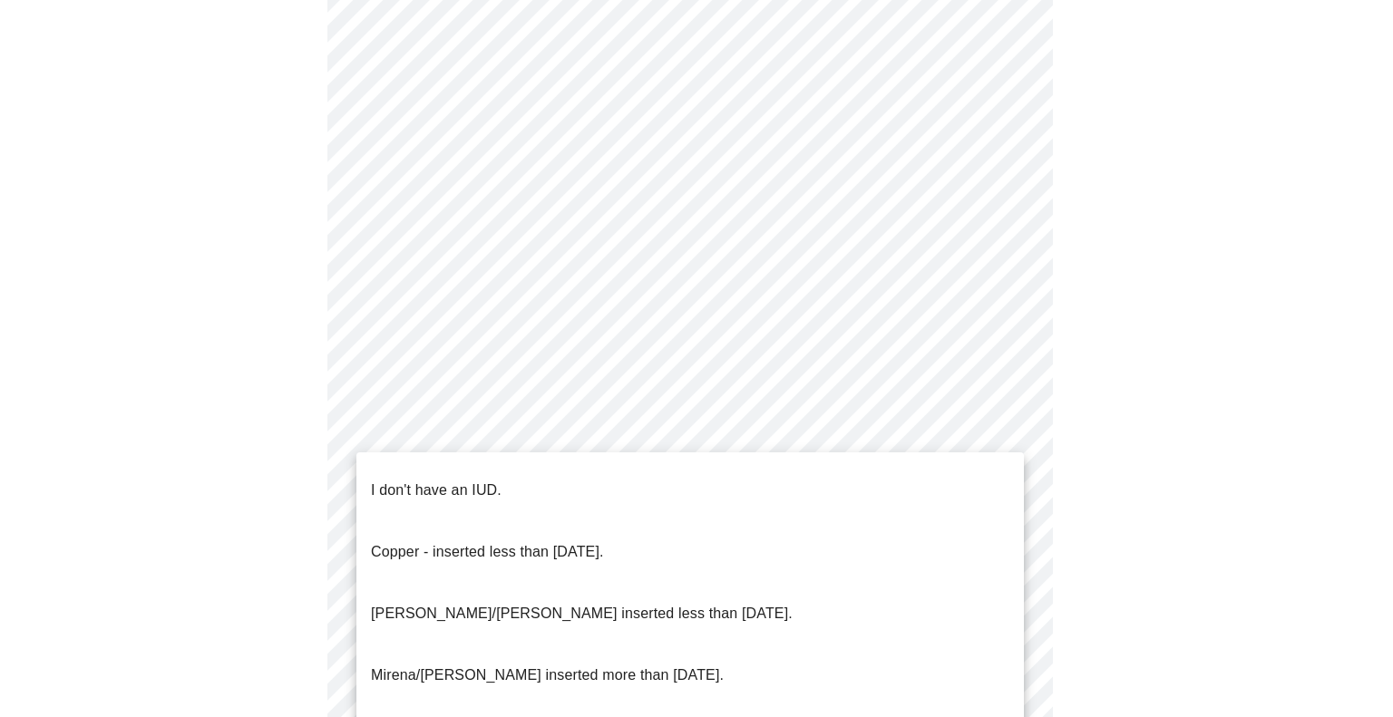
click at [472, 480] on p "I don't have an IUD." at bounding box center [436, 491] width 131 height 22
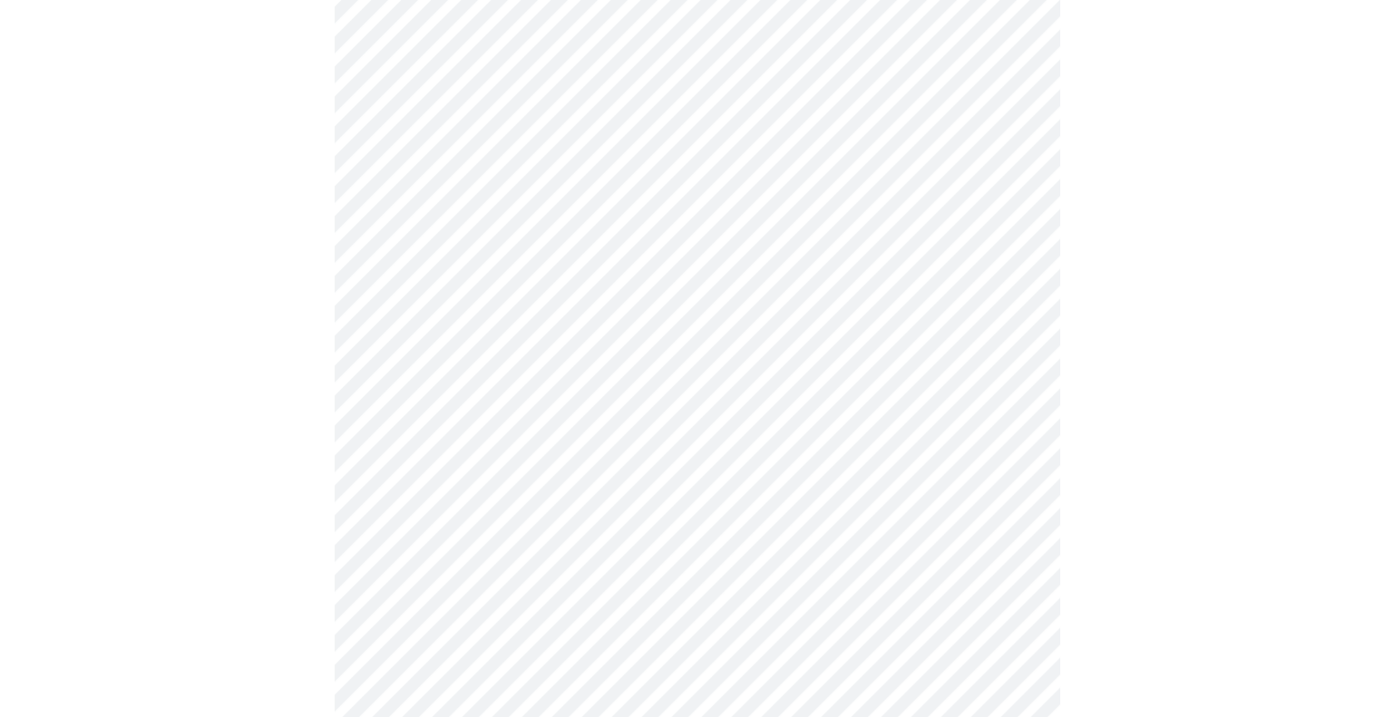
scroll to position [1038, 0]
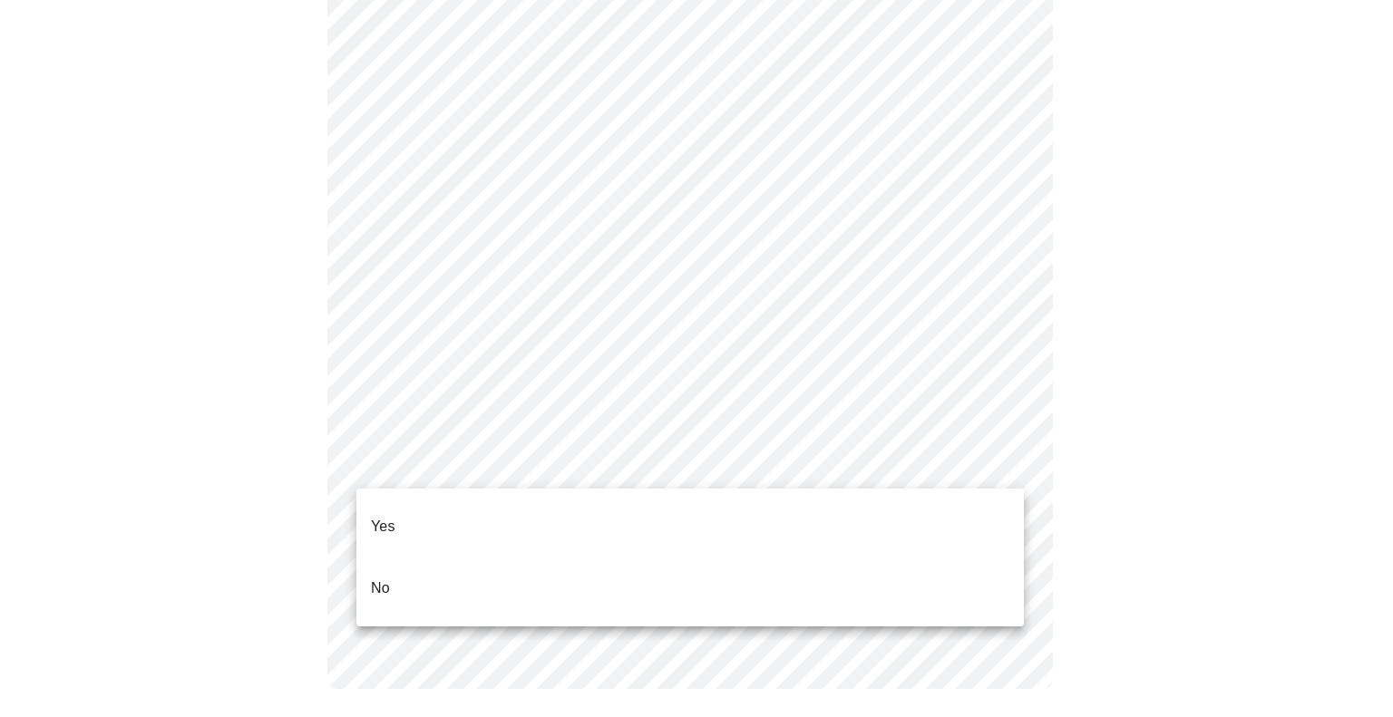
click at [376, 578] on p "No" at bounding box center [380, 589] width 19 height 22
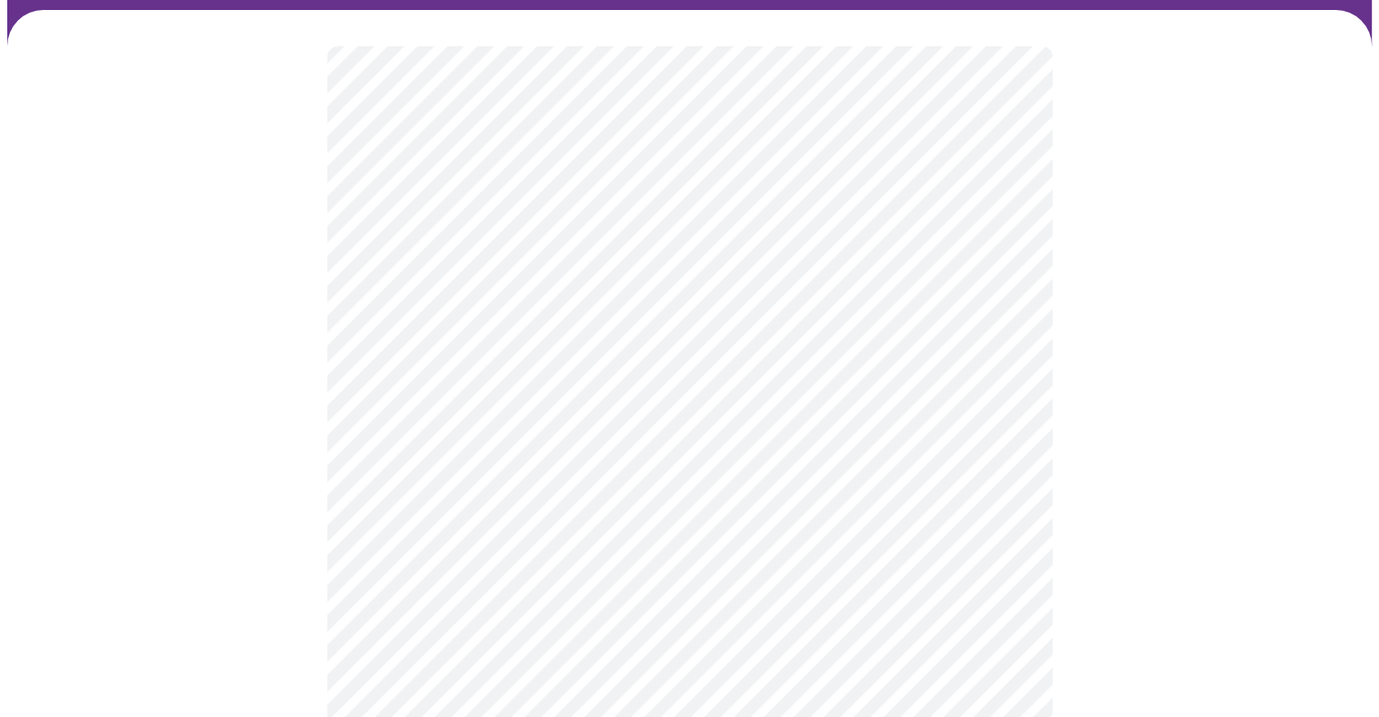
scroll to position [141, 0]
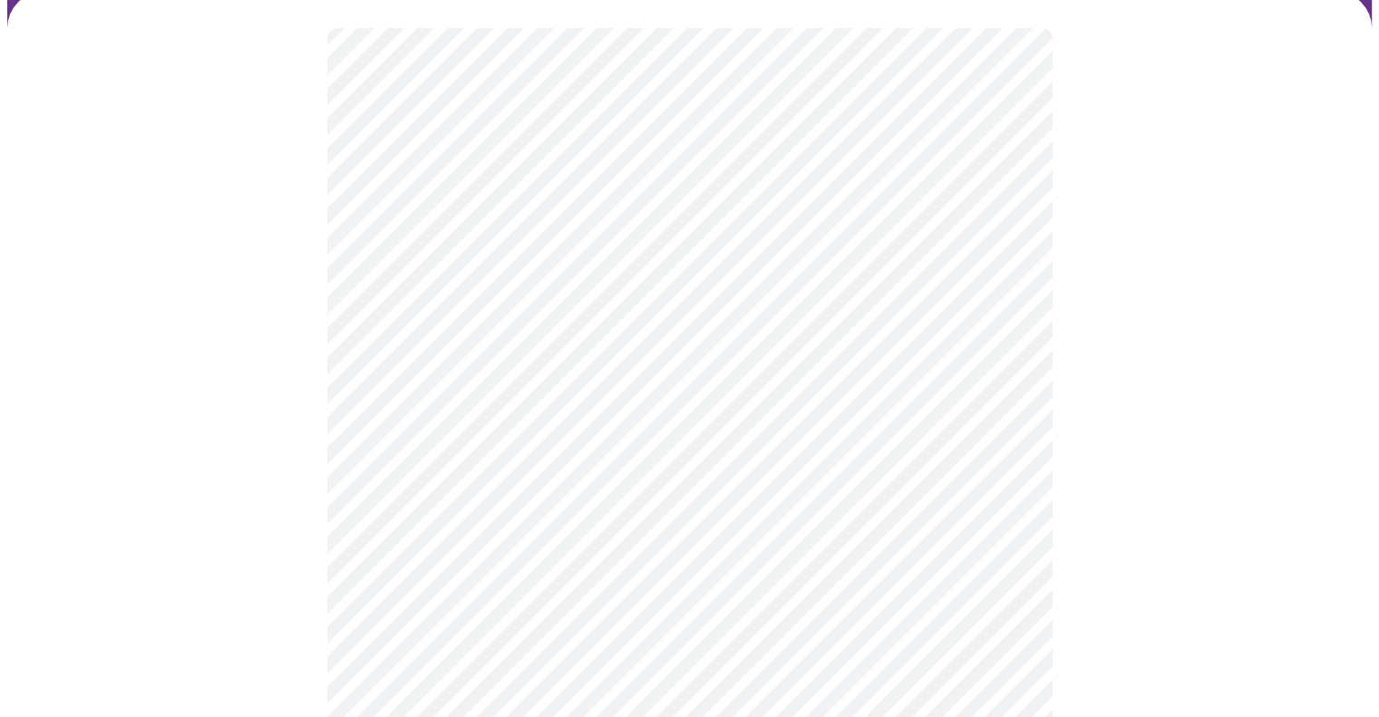
click at [994, 366] on body "MyMenopauseRx Appointments Messaging Labs Uploads Medications Community Refer a…" at bounding box center [689, 531] width 1365 height 1330
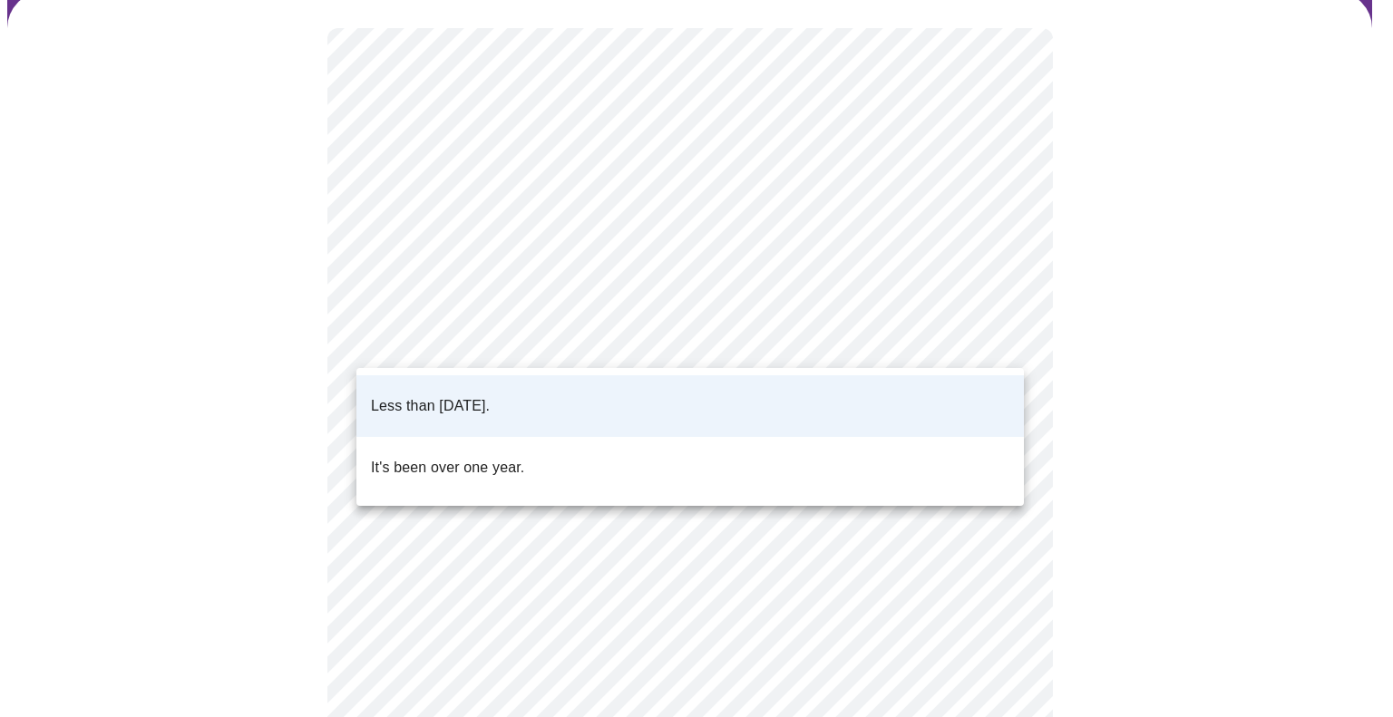
click at [490, 401] on p "Less than [DATE]." at bounding box center [430, 406] width 119 height 22
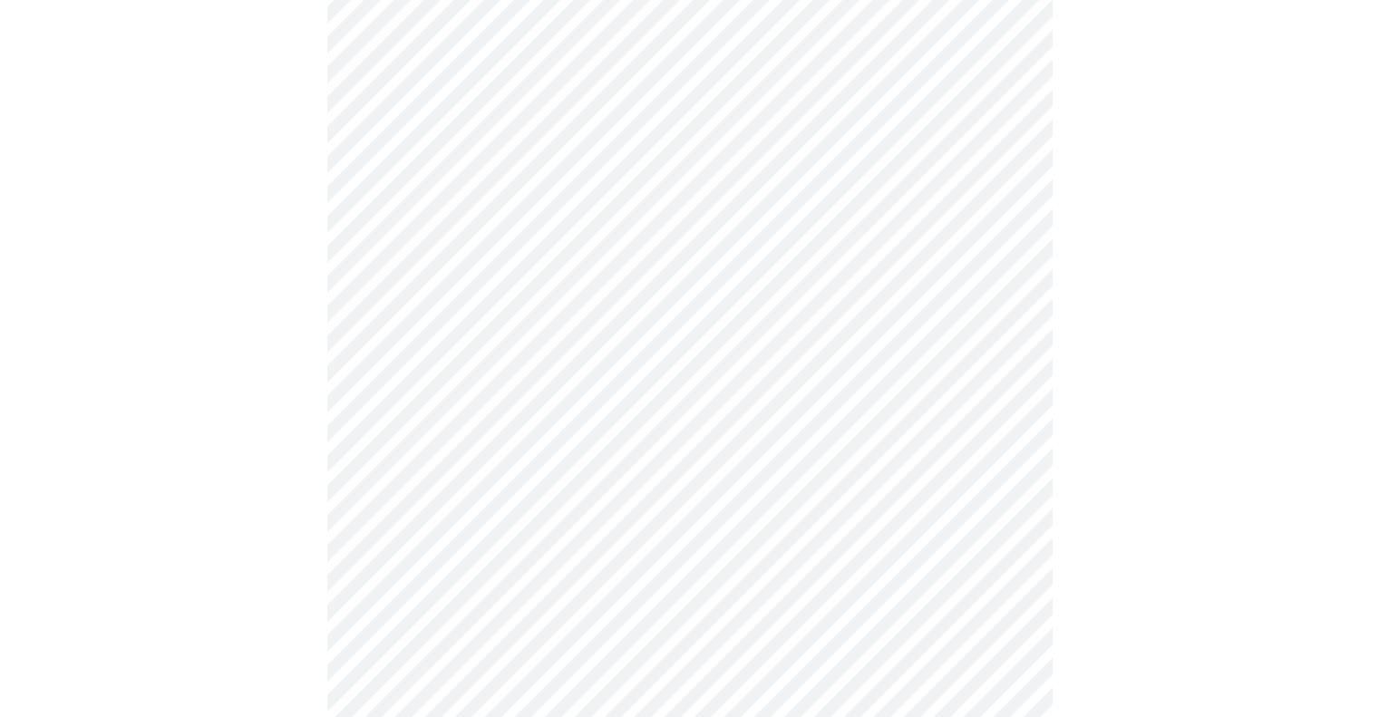
scroll to position [269, 0]
click at [773, 356] on body "MyMenopauseRx Appointments Messaging Labs Uploads Medications Community Refer a…" at bounding box center [689, 403] width 1365 height 1330
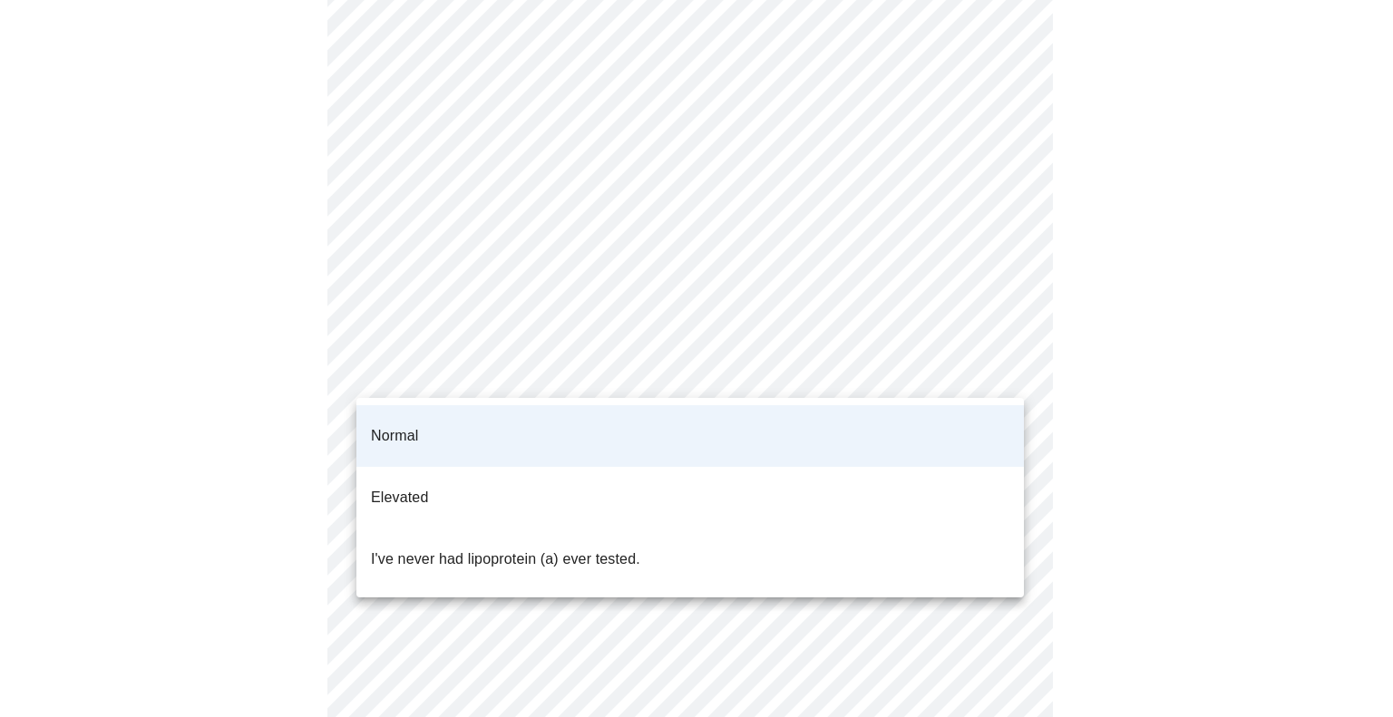
click at [827, 366] on div at bounding box center [696, 358] width 1393 height 717
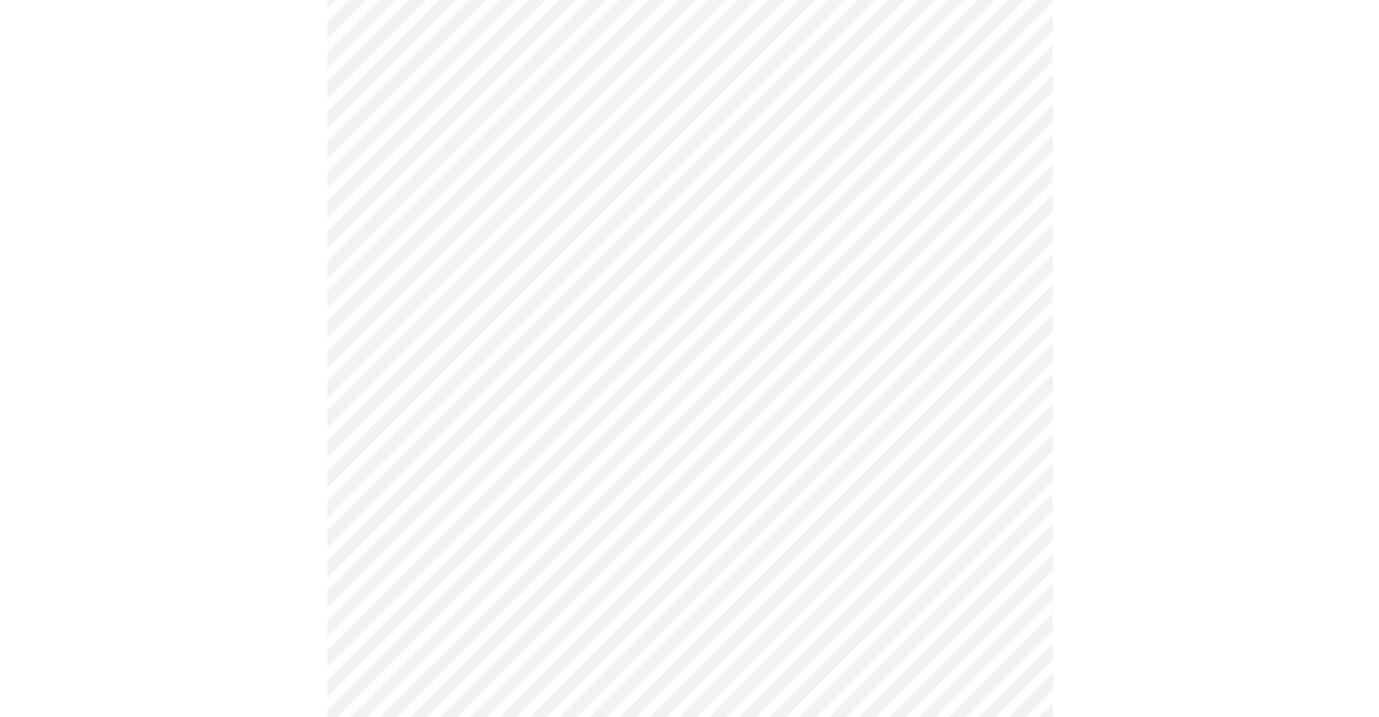
scroll to position [4716, 0]
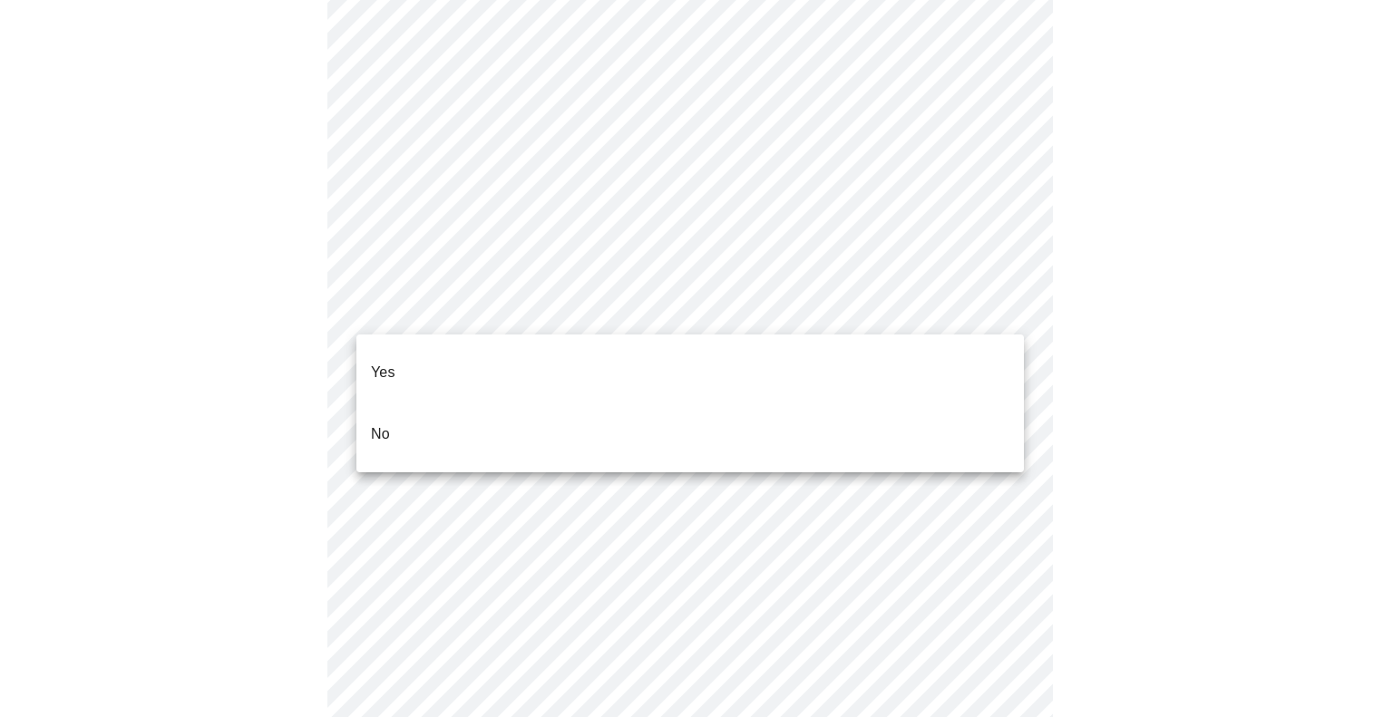
click at [388, 424] on p "No" at bounding box center [380, 435] width 19 height 22
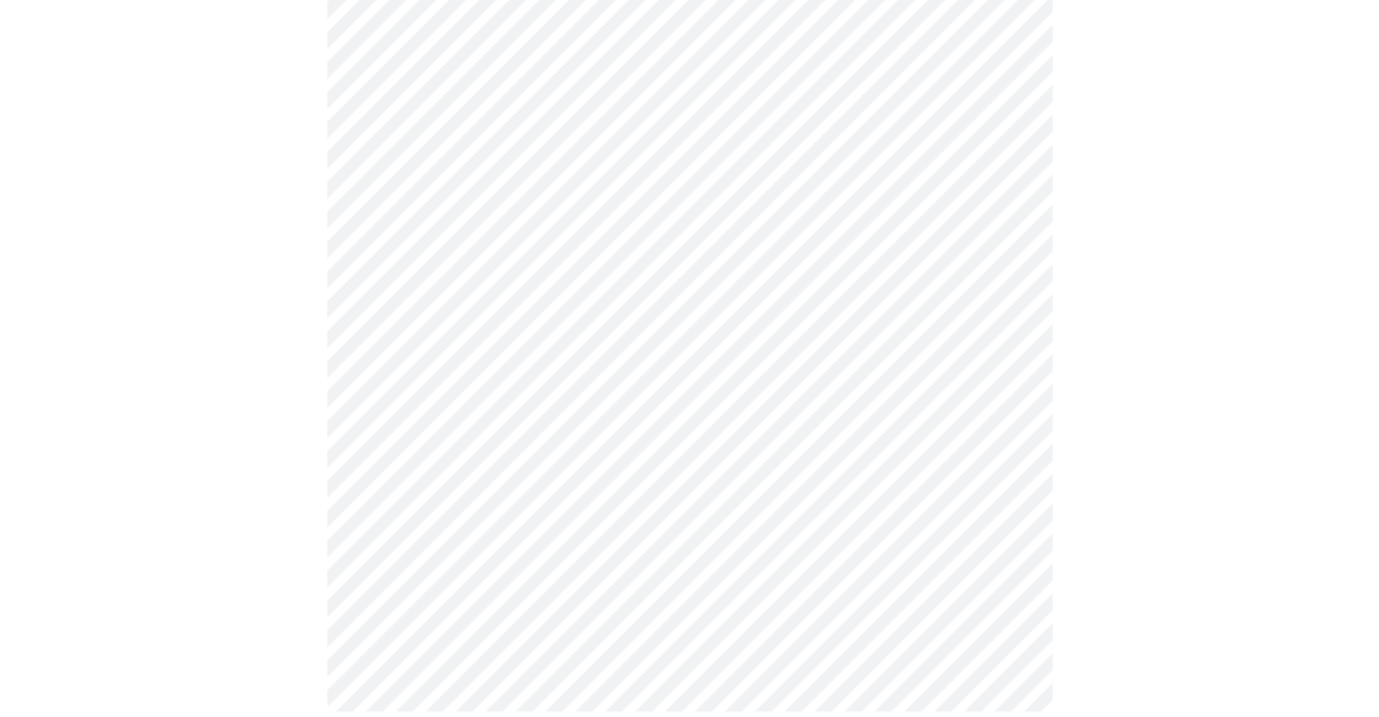
scroll to position [969, 0]
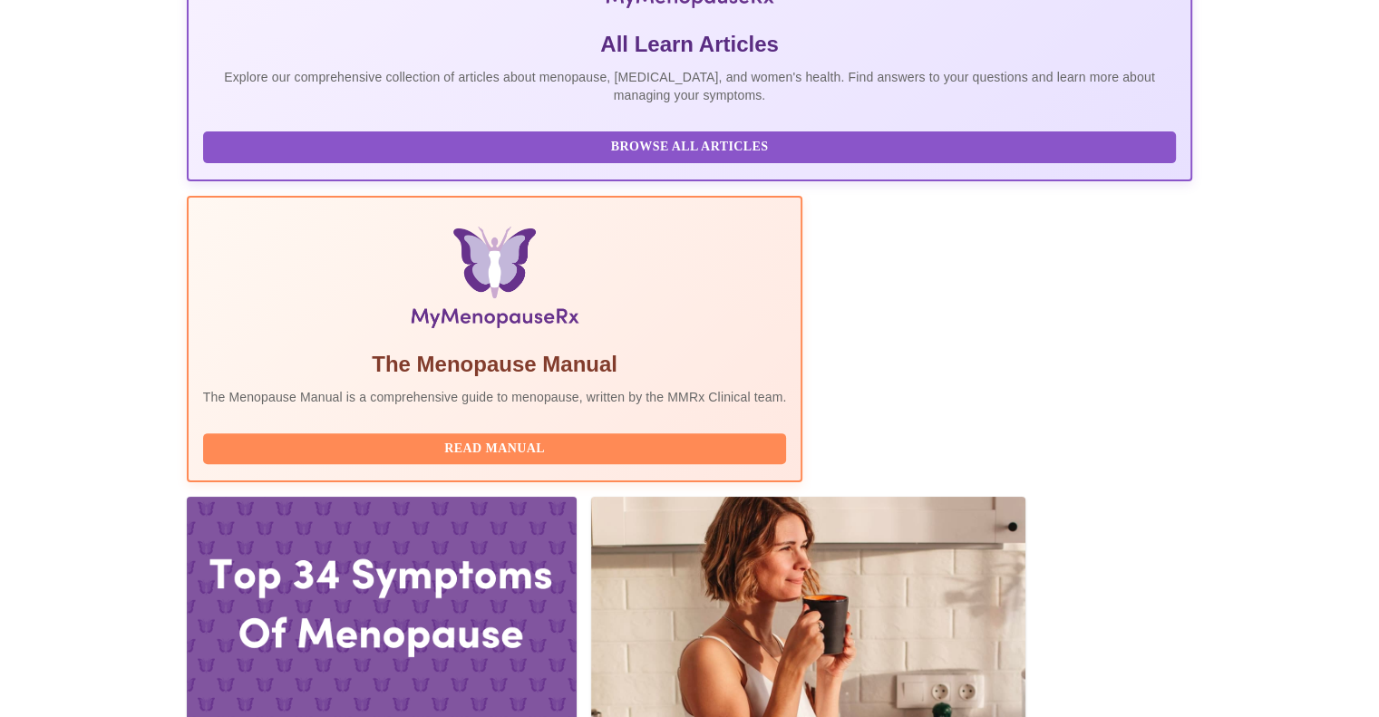
scroll to position [515, 0]
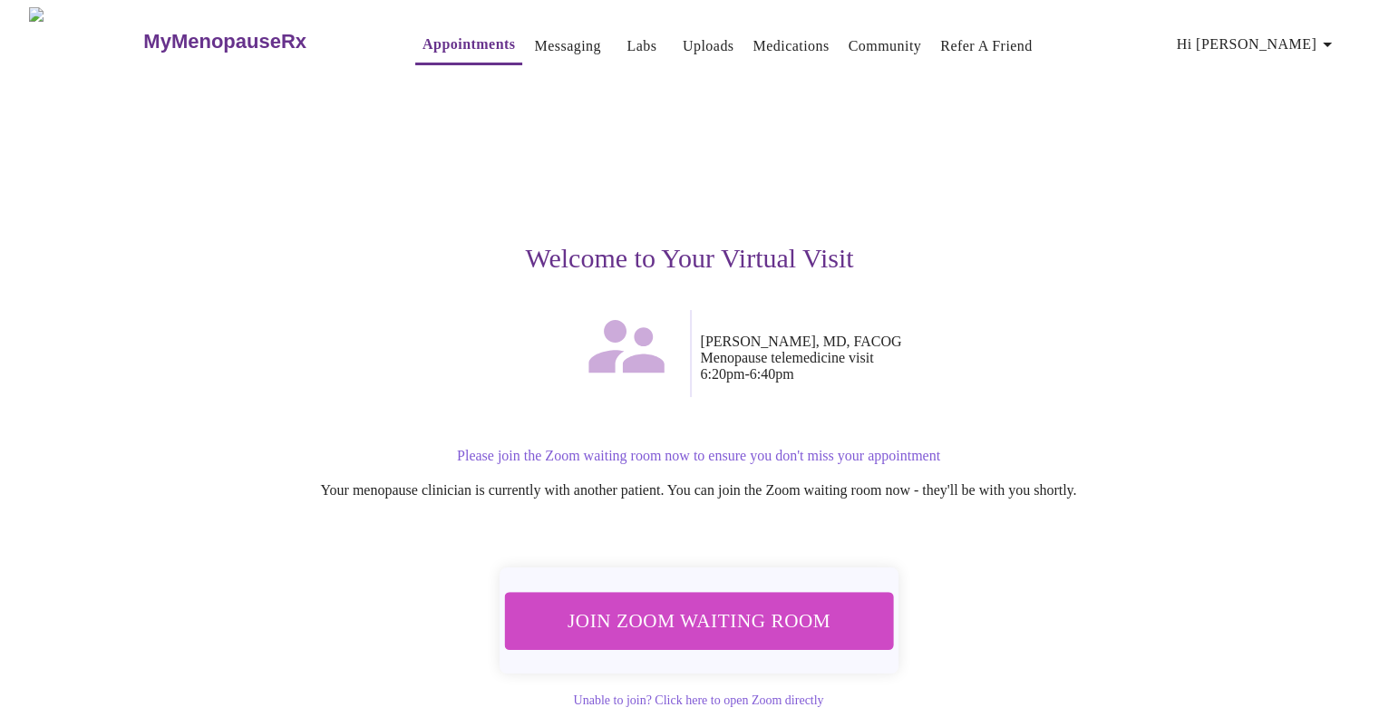
click at [741, 609] on span "Join Zoom Waiting Room" at bounding box center [698, 621] width 341 height 34
